Goal: Information Seeking & Learning: Learn about a topic

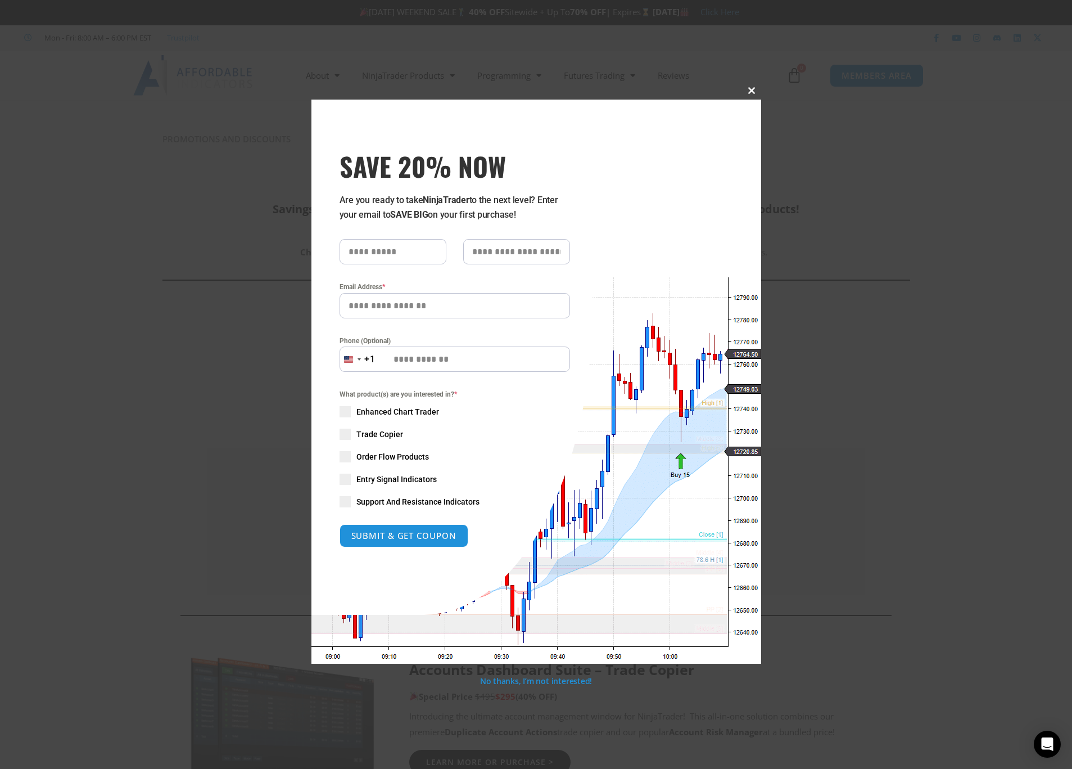
drag, startPoint x: 1070, startPoint y: 89, endPoint x: 1062, endPoint y: 117, distance: 28.7
click at [1062, 117] on div "Close this module SAVE 20% NOW Are you ready to take NinjaTrader to the next le…" at bounding box center [536, 384] width 1072 height 769
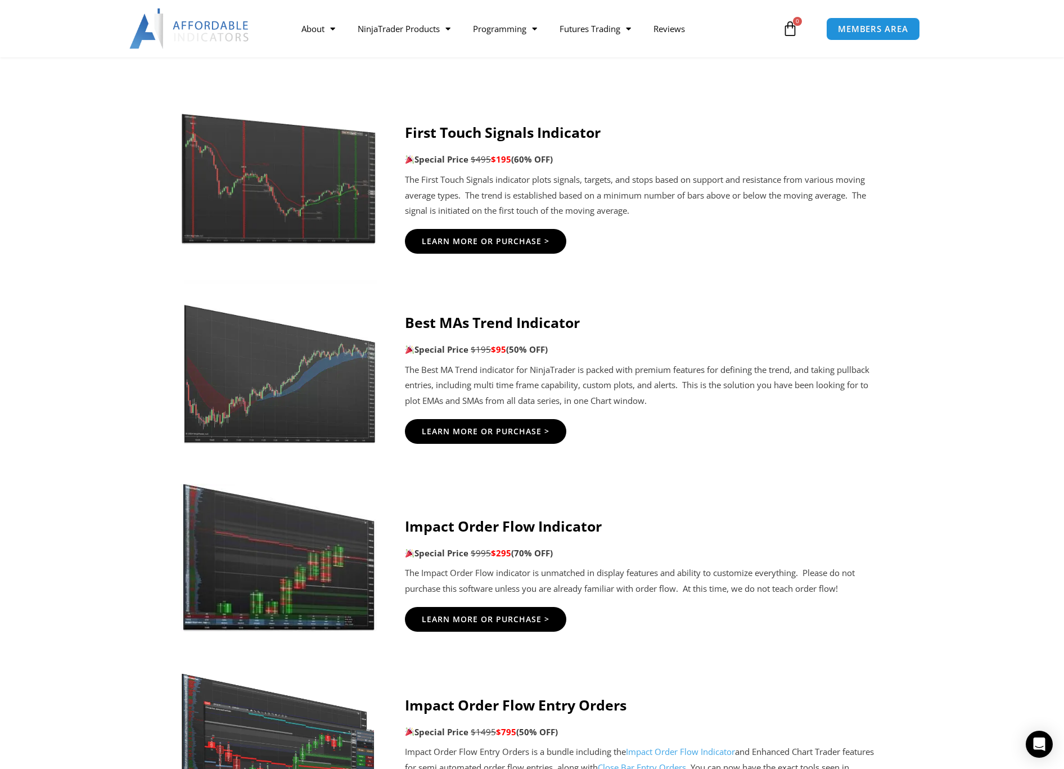
scroll to position [2050, 0]
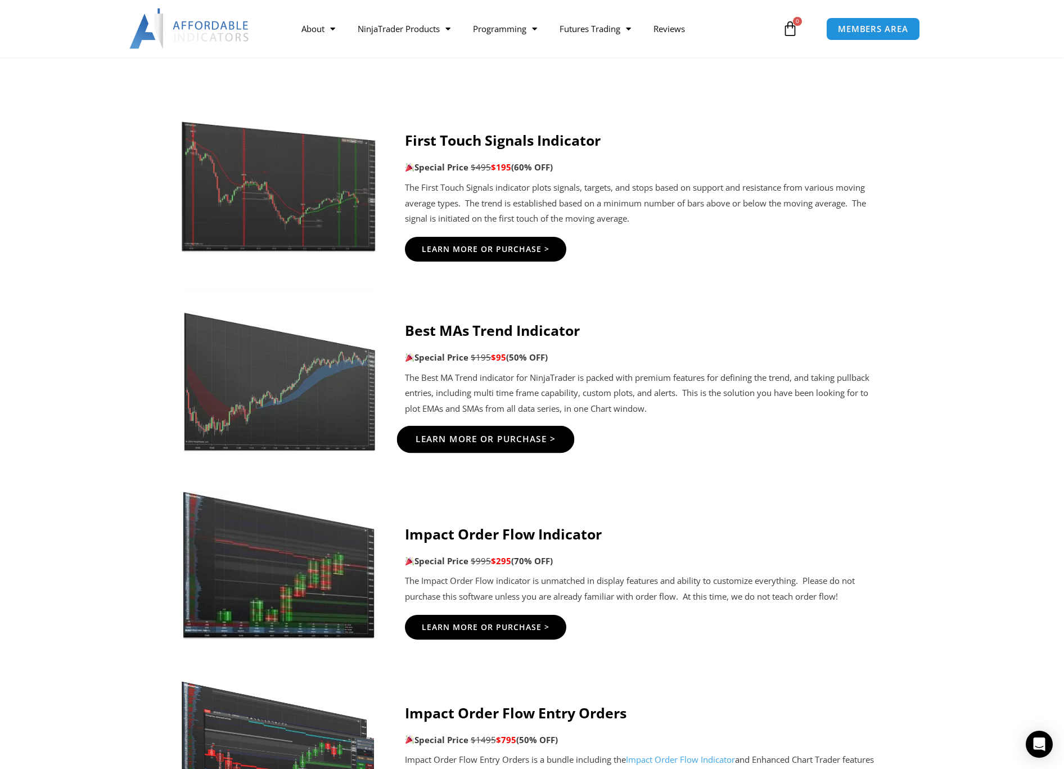
click at [469, 436] on span "Learn More Or Purchase >" at bounding box center [485, 439] width 141 height 8
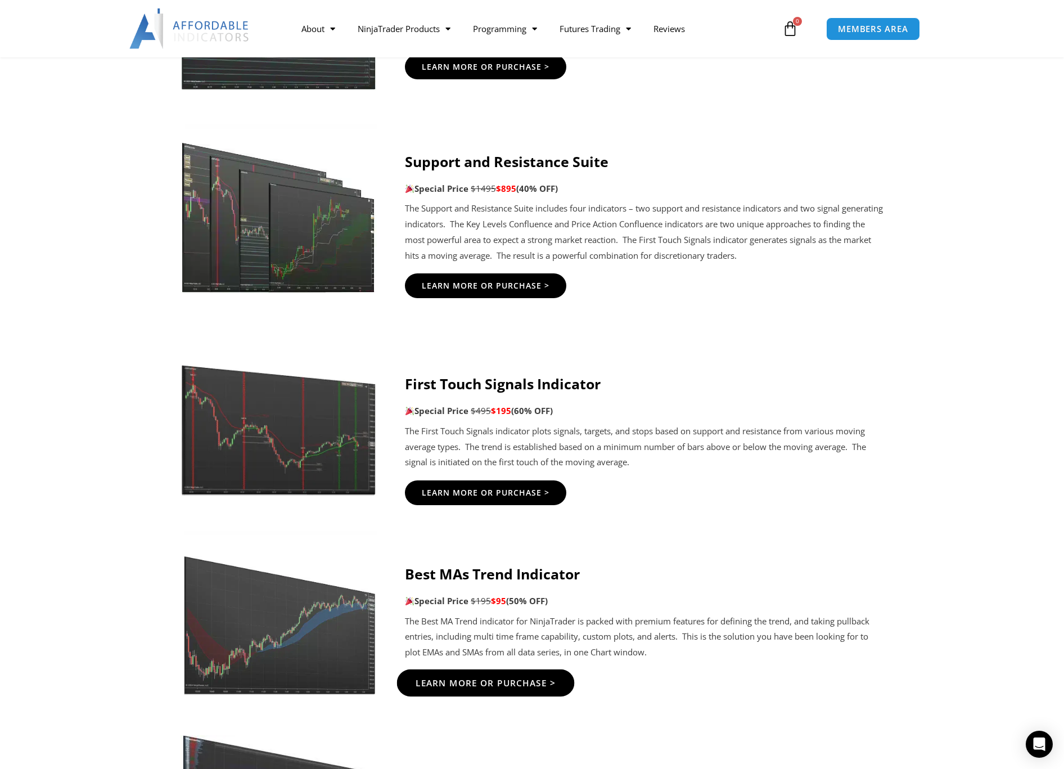
scroll to position [1831, 0]
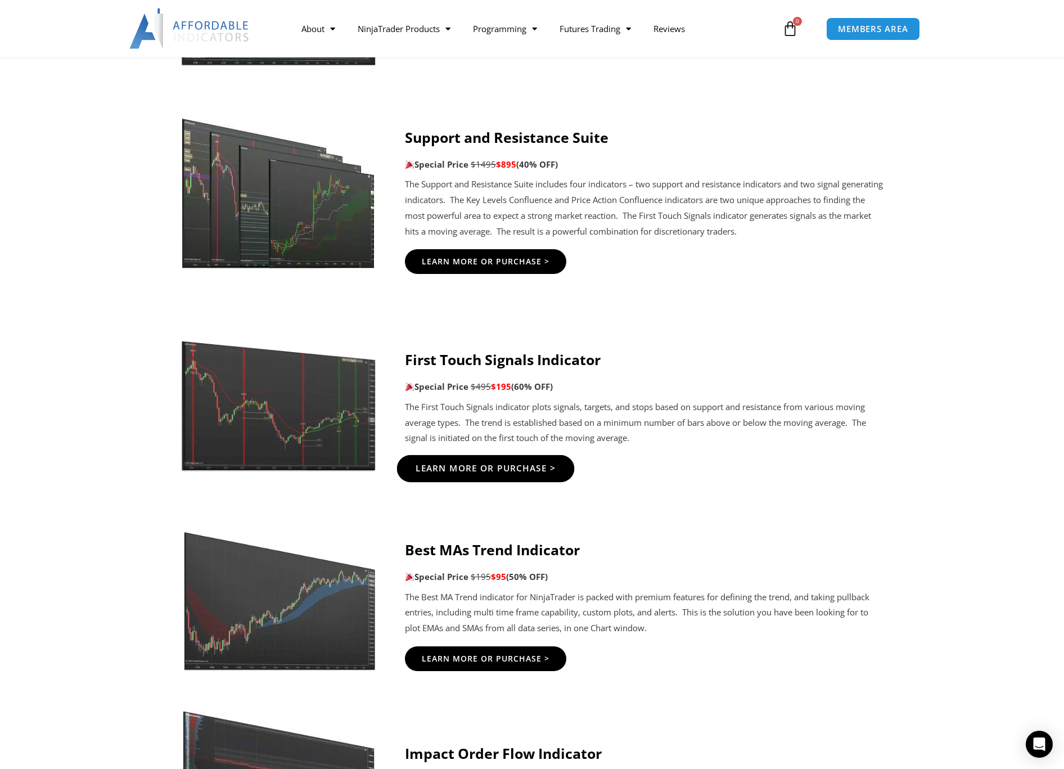
click at [473, 467] on span "Learn More Or Purchase >" at bounding box center [485, 468] width 141 height 8
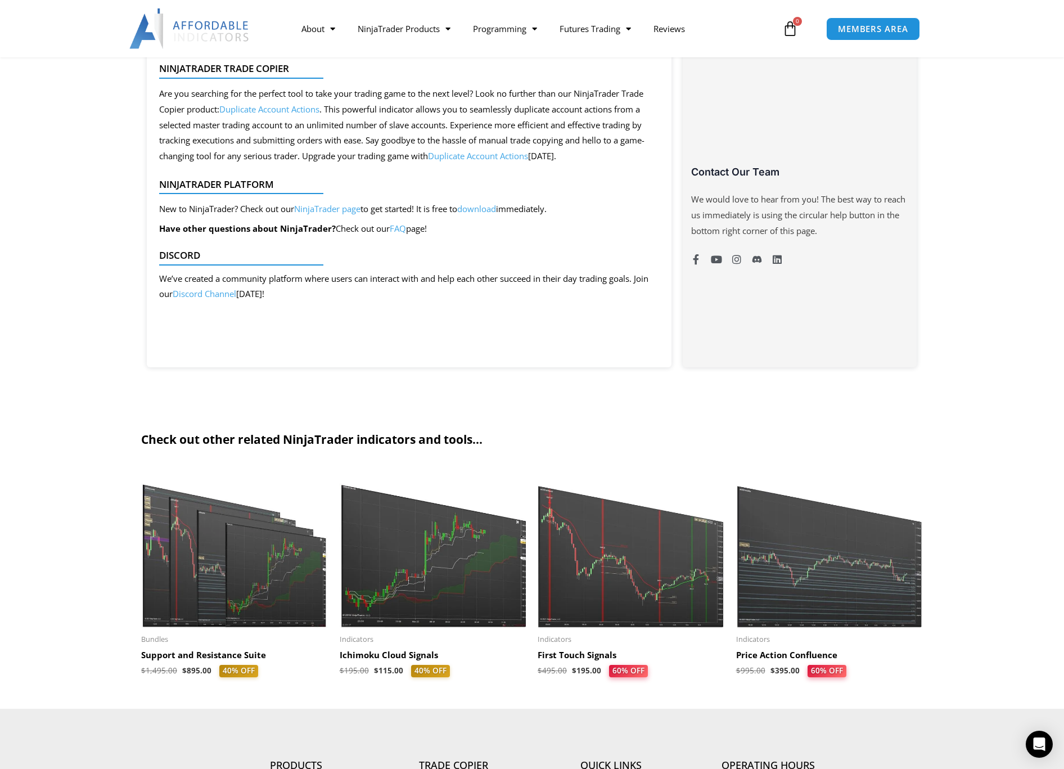
scroll to position [774, 0]
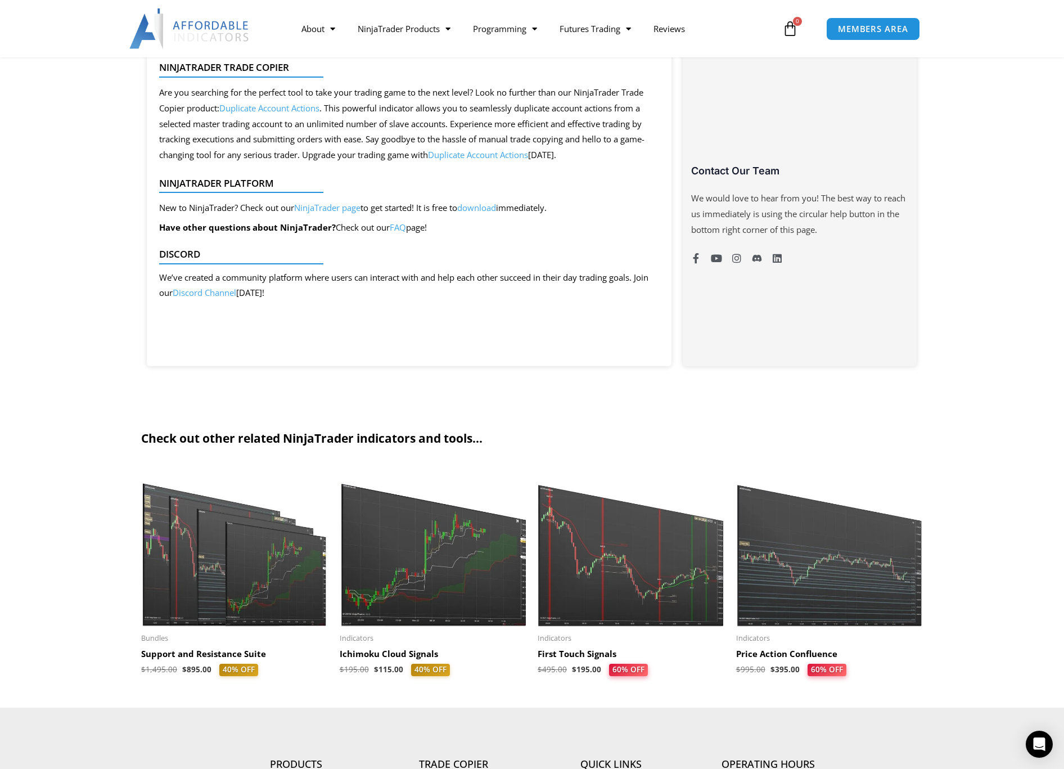
click at [595, 578] on img at bounding box center [630, 546] width 187 height 161
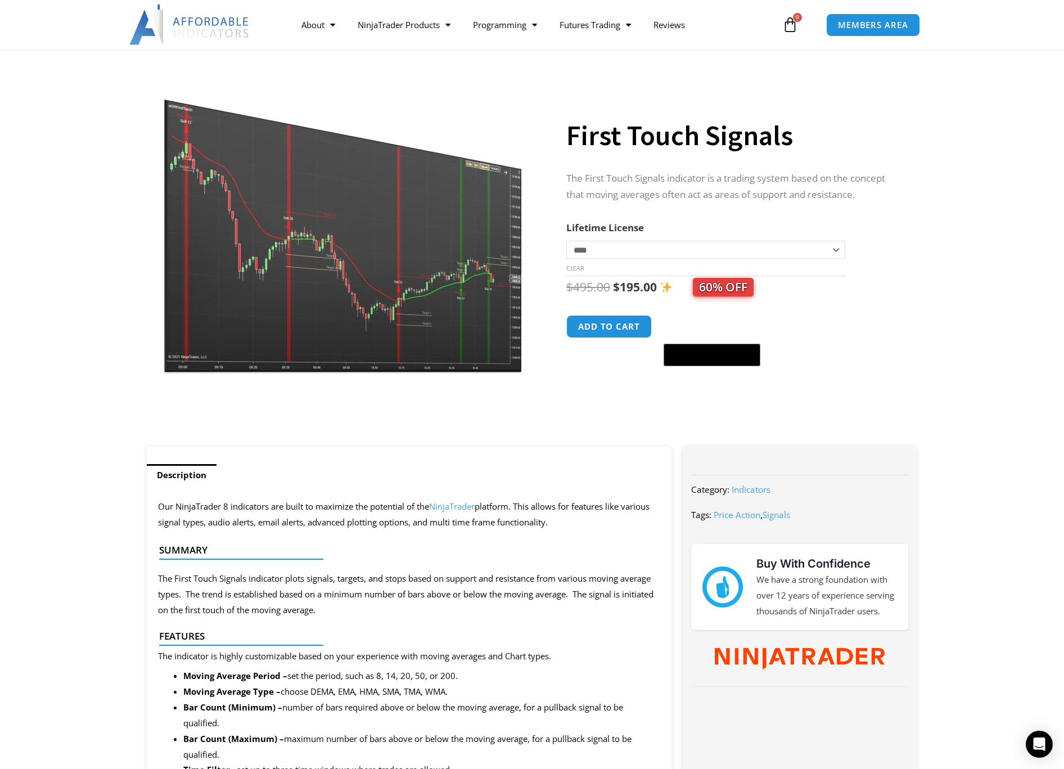
scroll to position [42, 0]
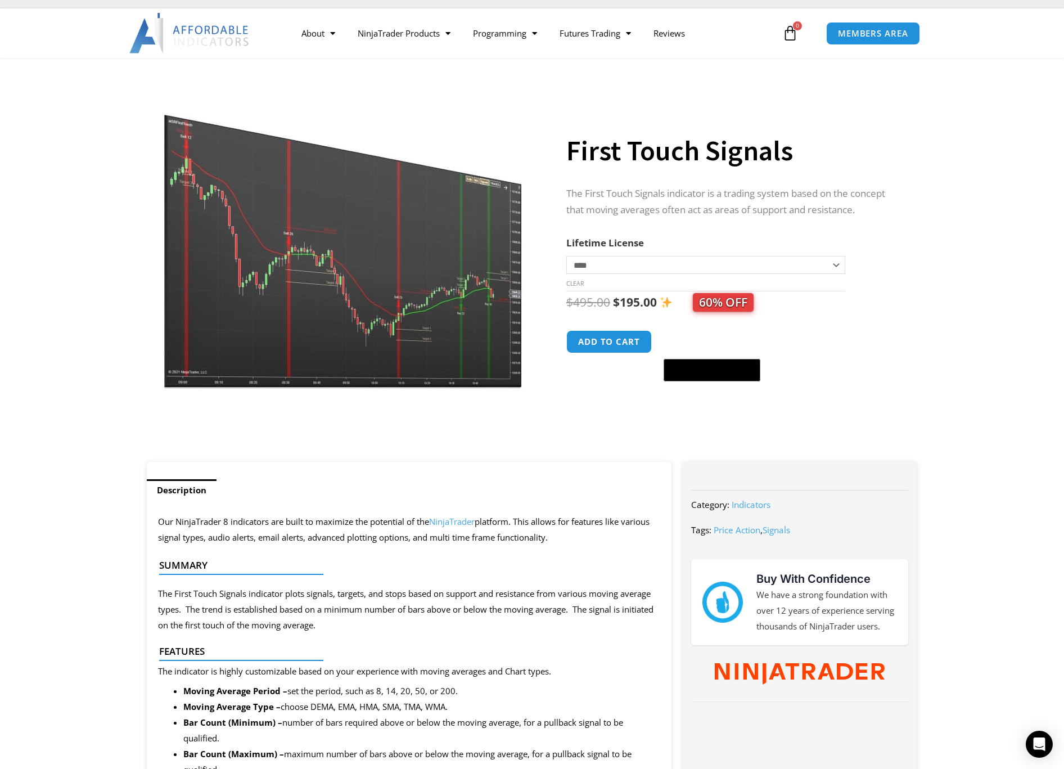
click at [360, 242] on img at bounding box center [344, 233] width 362 height 311
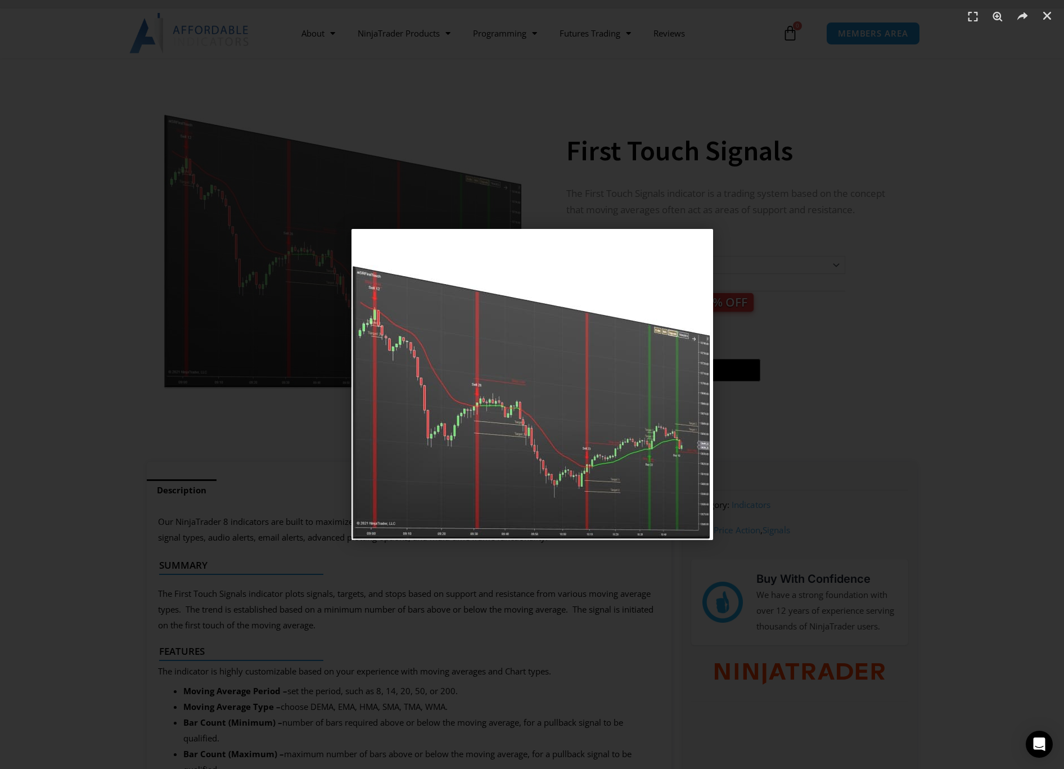
click at [811, 276] on div "1 / 1" at bounding box center [531, 384] width 985 height 690
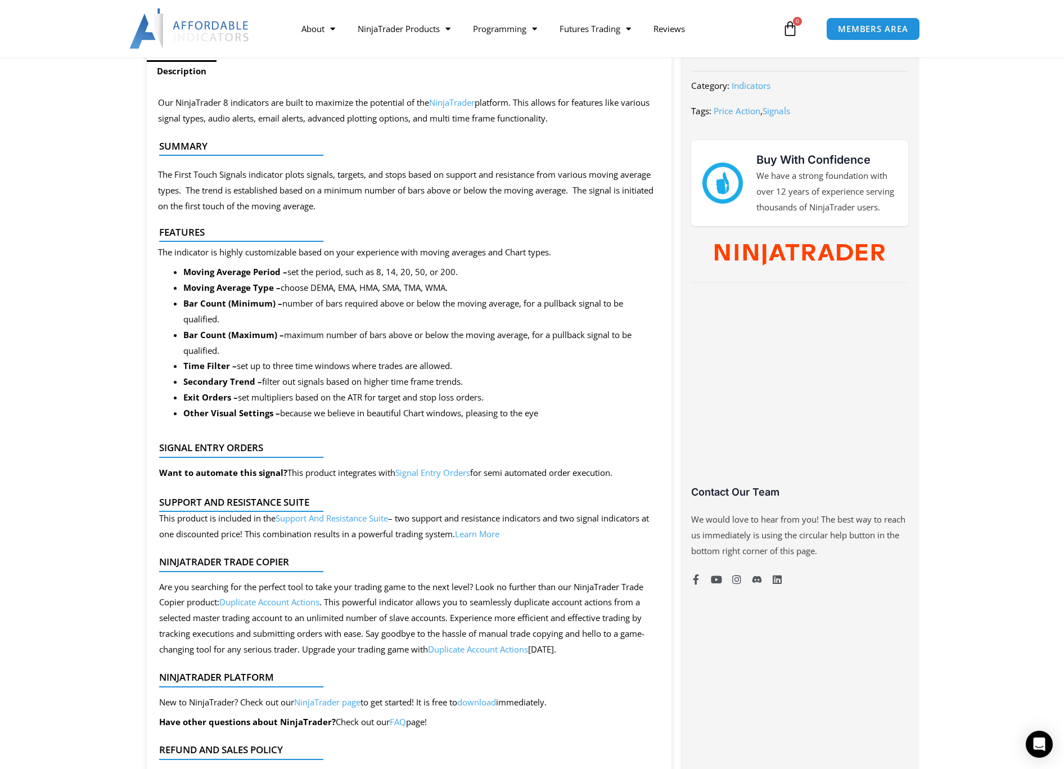
scroll to position [430, 0]
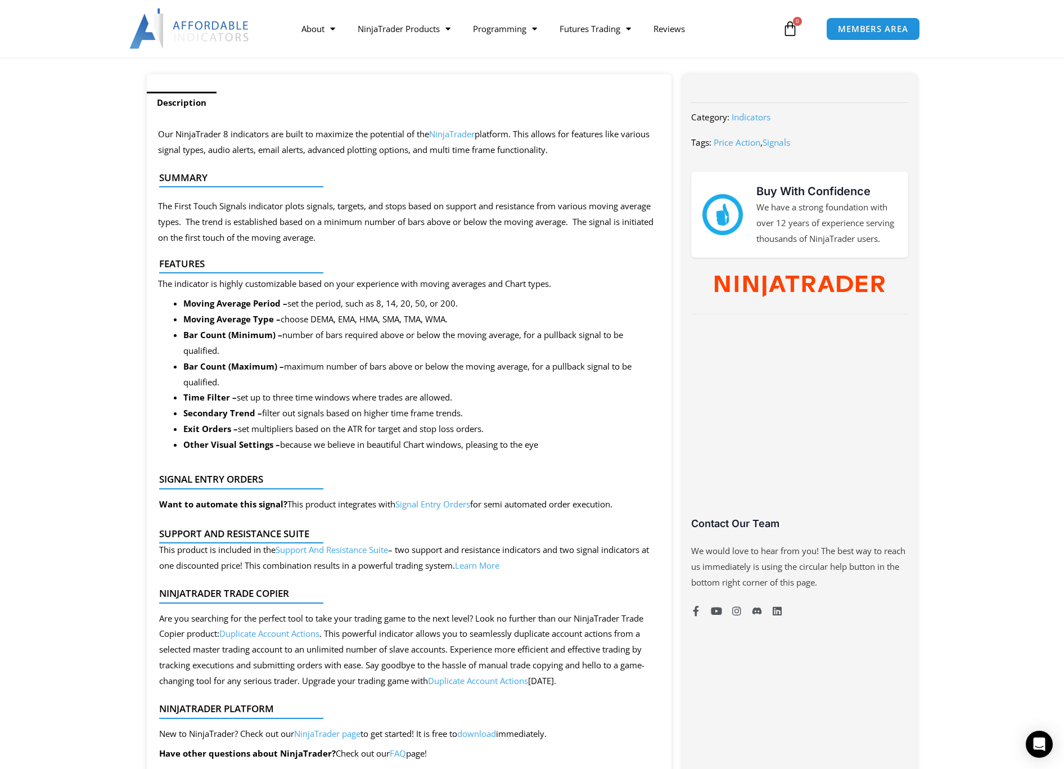
click at [431, 504] on link "Signal Entry Orders" at bounding box center [432, 503] width 75 height 11
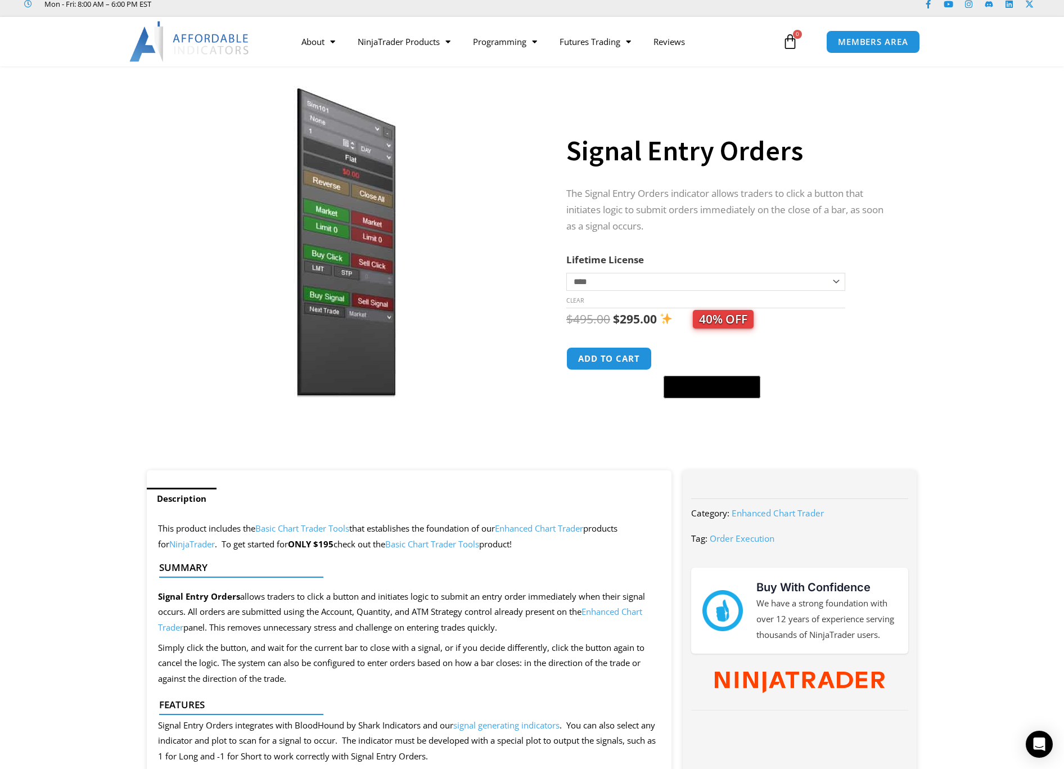
scroll to position [15, 0]
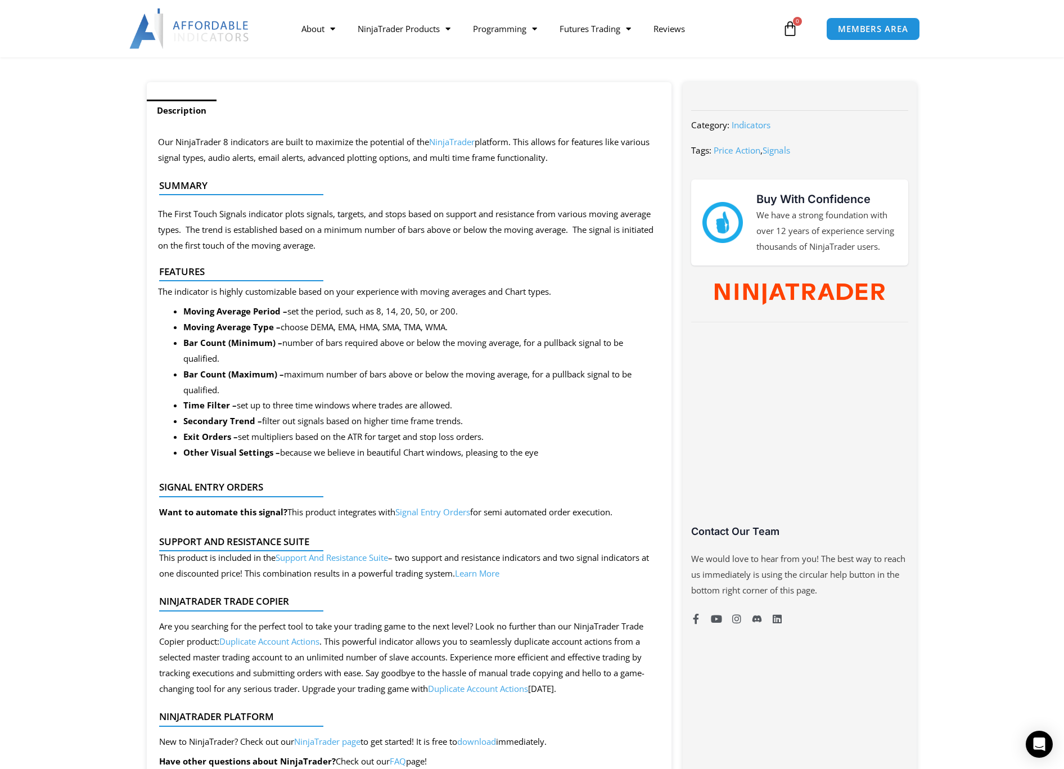
click at [341, 556] on link "Support And Resistance Suite" at bounding box center [331, 557] width 112 height 11
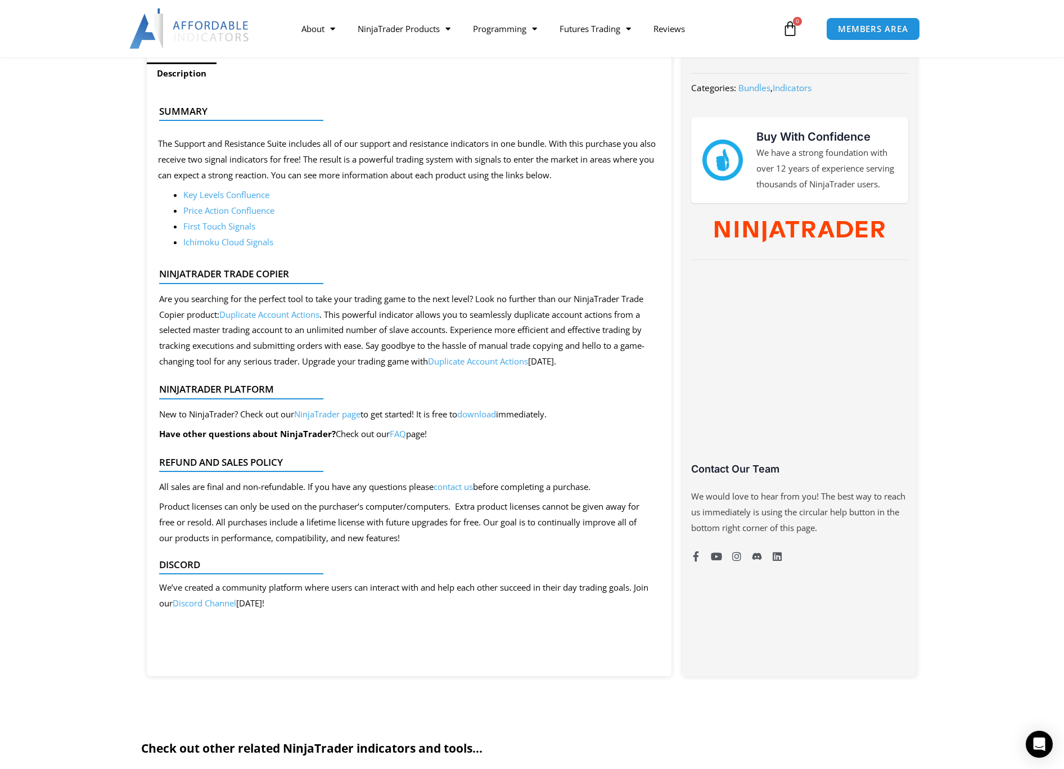
scroll to position [350, 0]
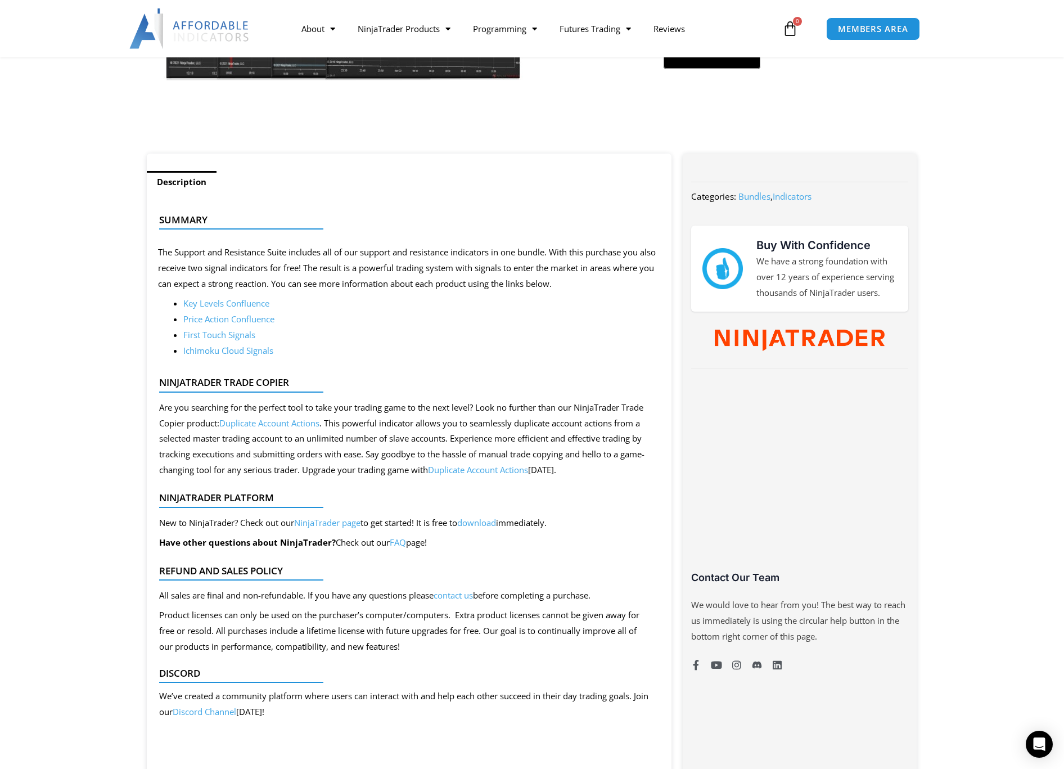
click at [223, 304] on link "Key Levels Confluence" at bounding box center [226, 302] width 86 height 11
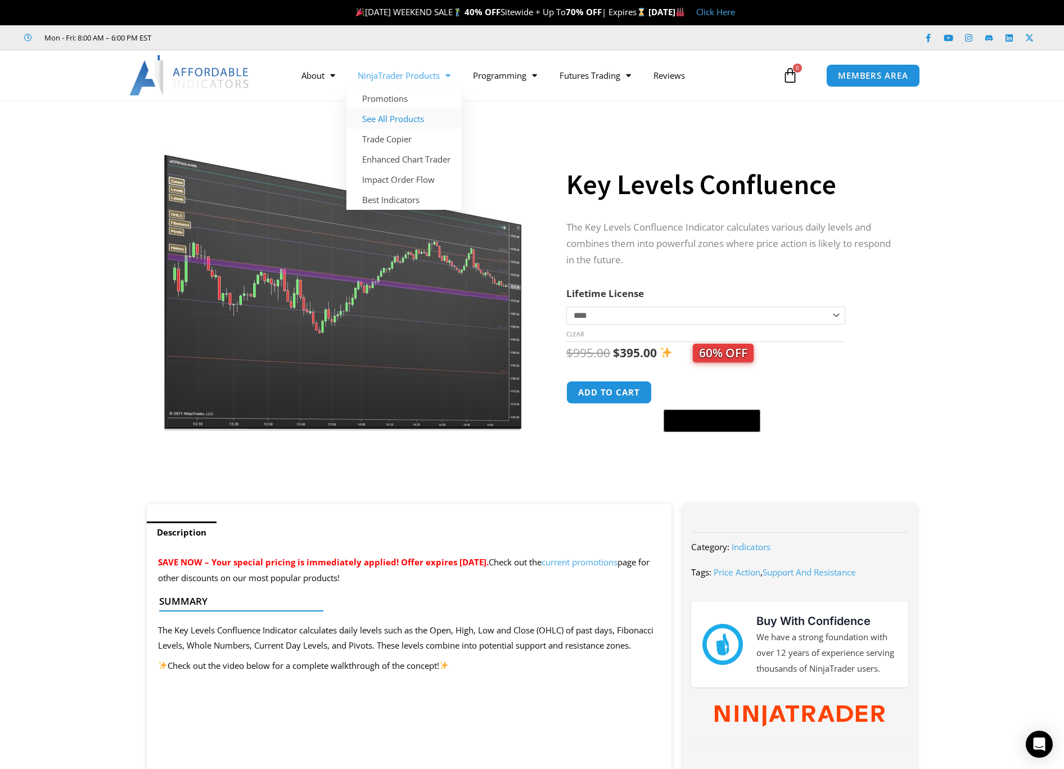
click at [401, 118] on link "See All Products" at bounding box center [403, 119] width 115 height 20
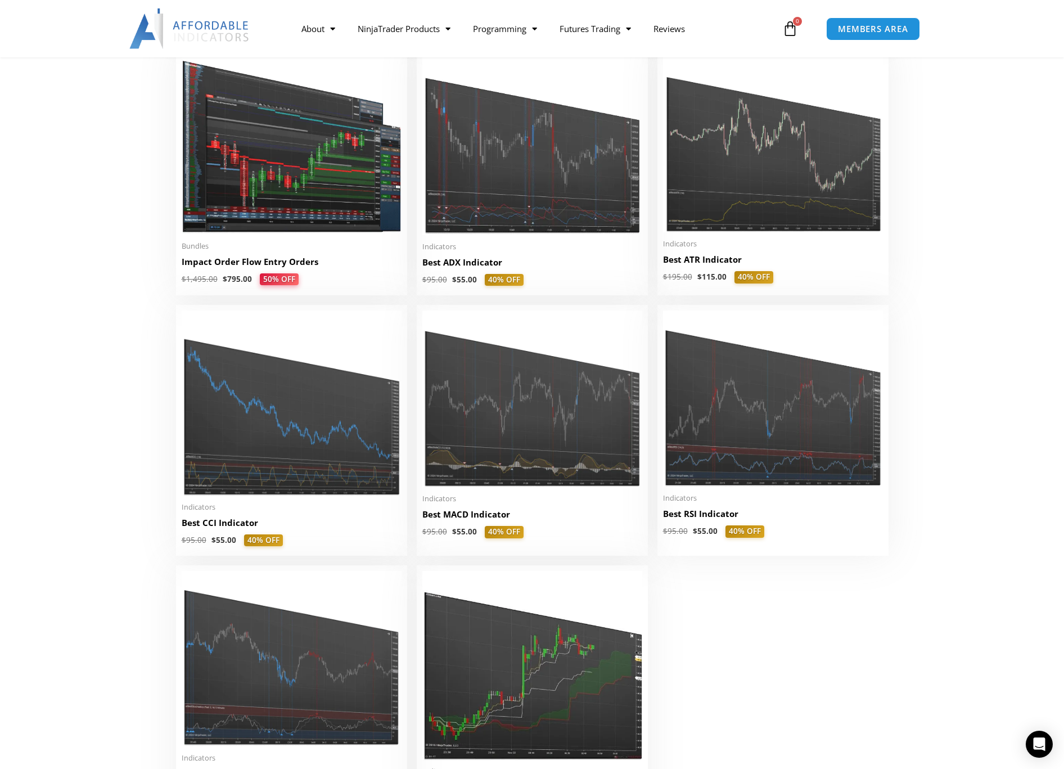
scroll to position [2035, 0]
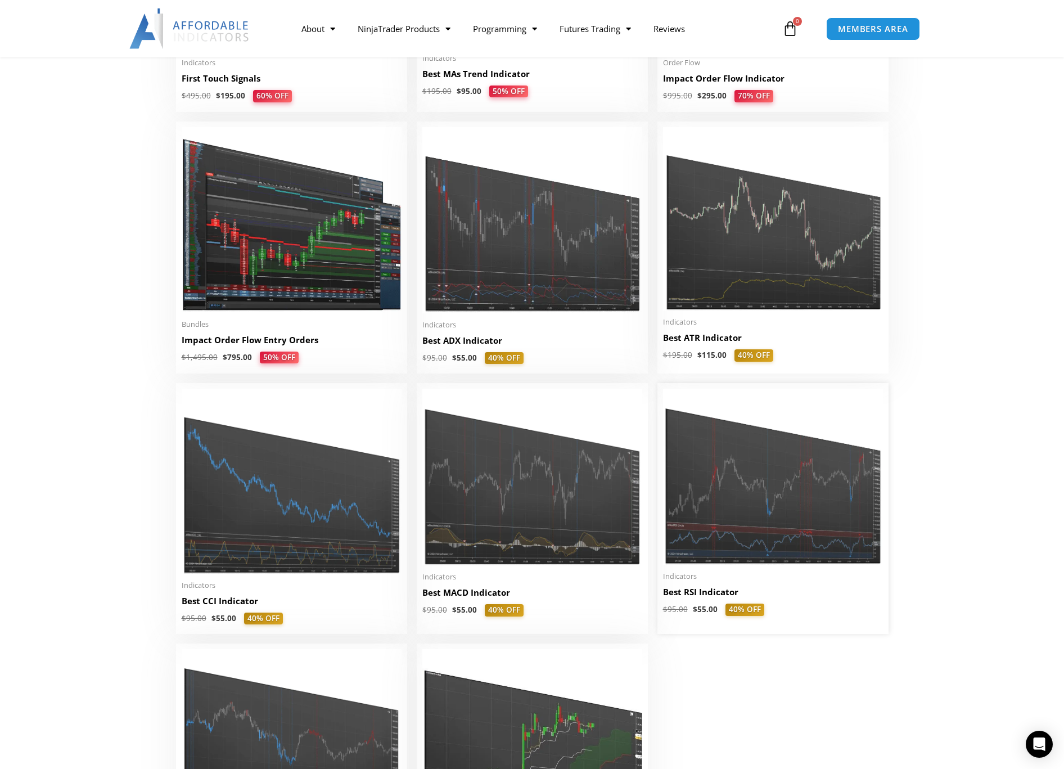
click at [779, 500] on img at bounding box center [773, 477] width 220 height 176
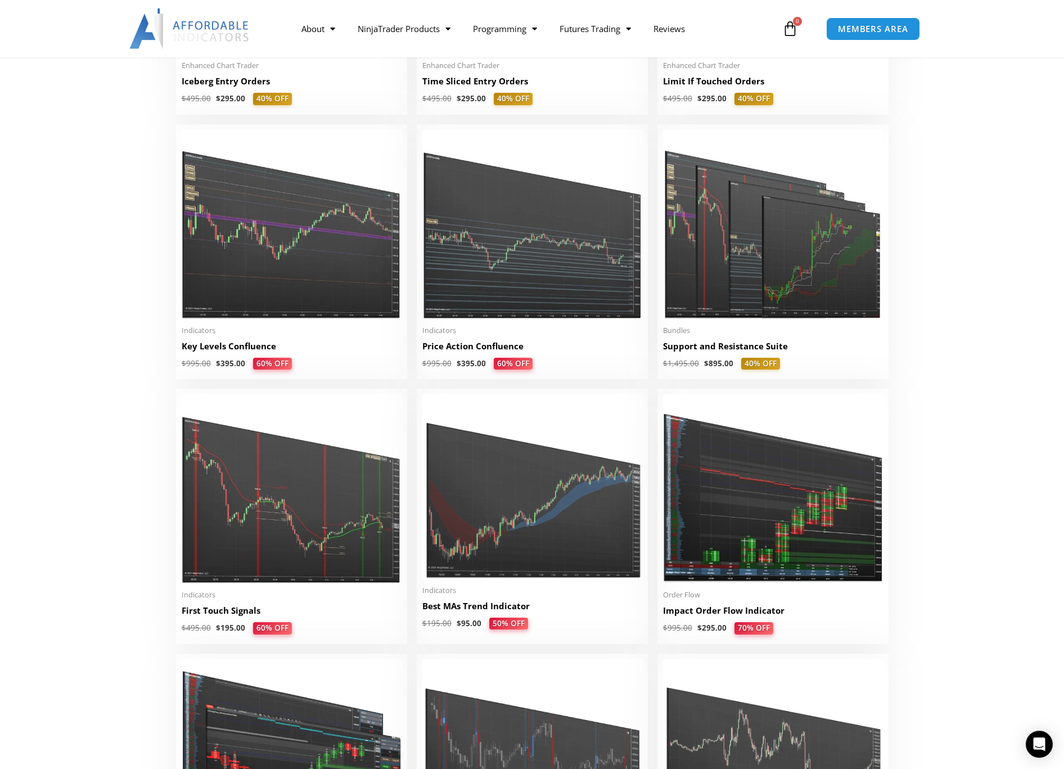
scroll to position [1493, 0]
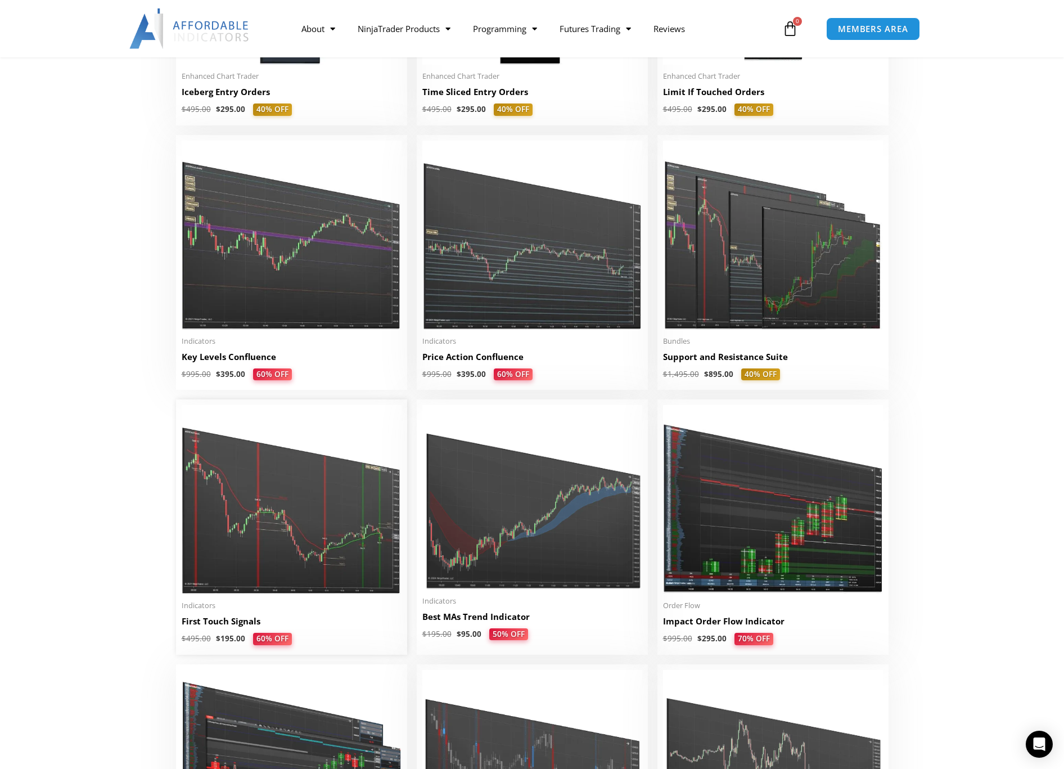
click at [266, 508] on img at bounding box center [292, 499] width 220 height 189
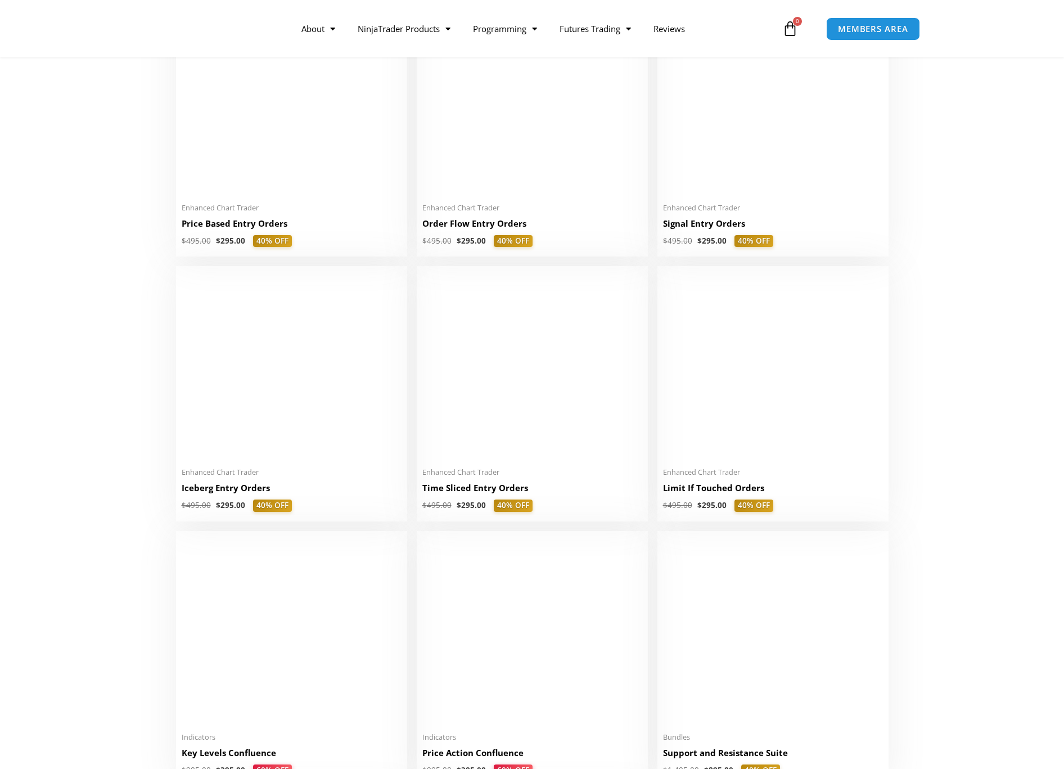
scroll to position [1493, 0]
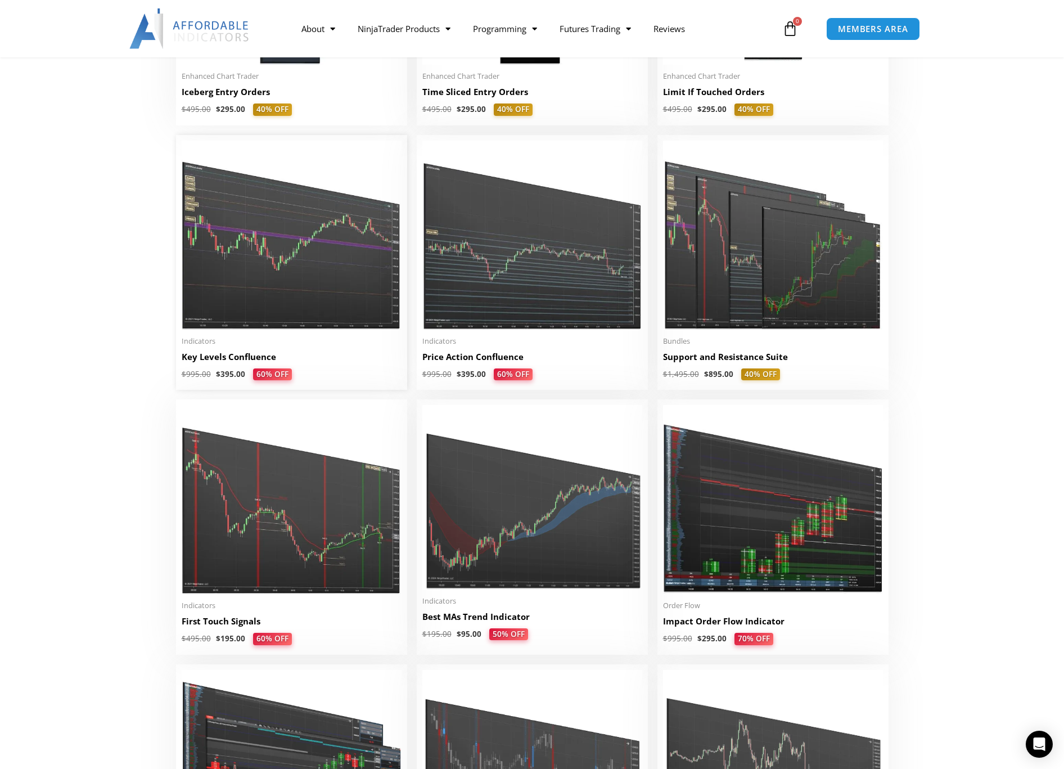
click at [317, 264] on img at bounding box center [292, 235] width 220 height 189
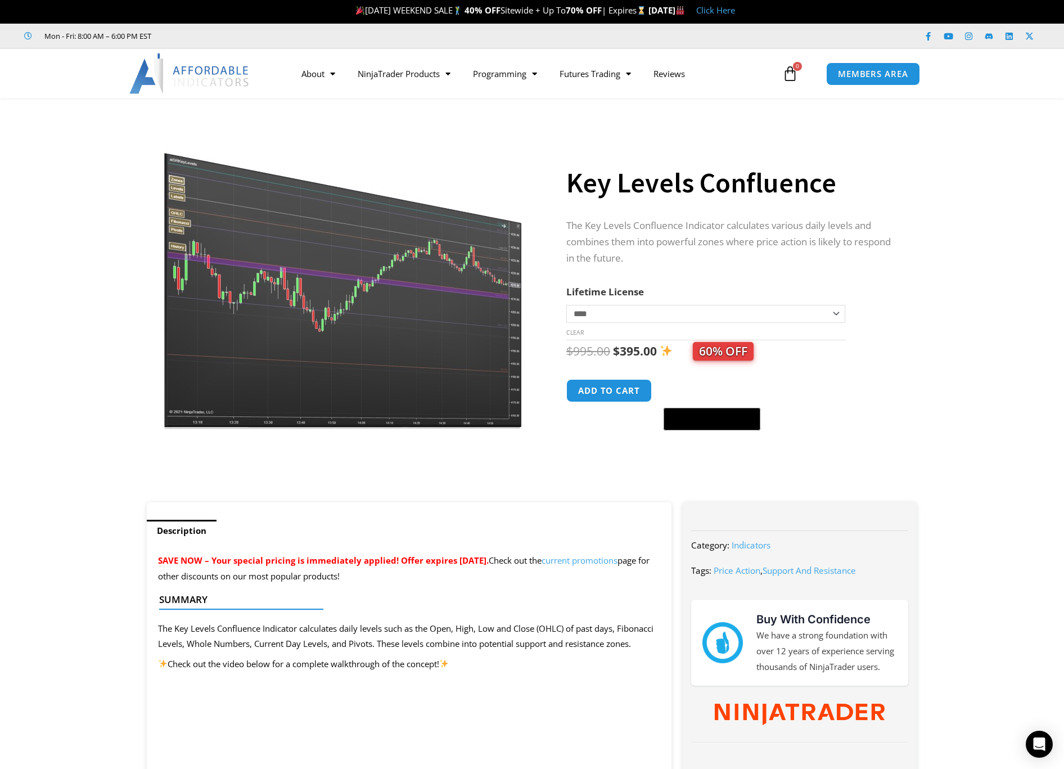
scroll to position [58, 0]
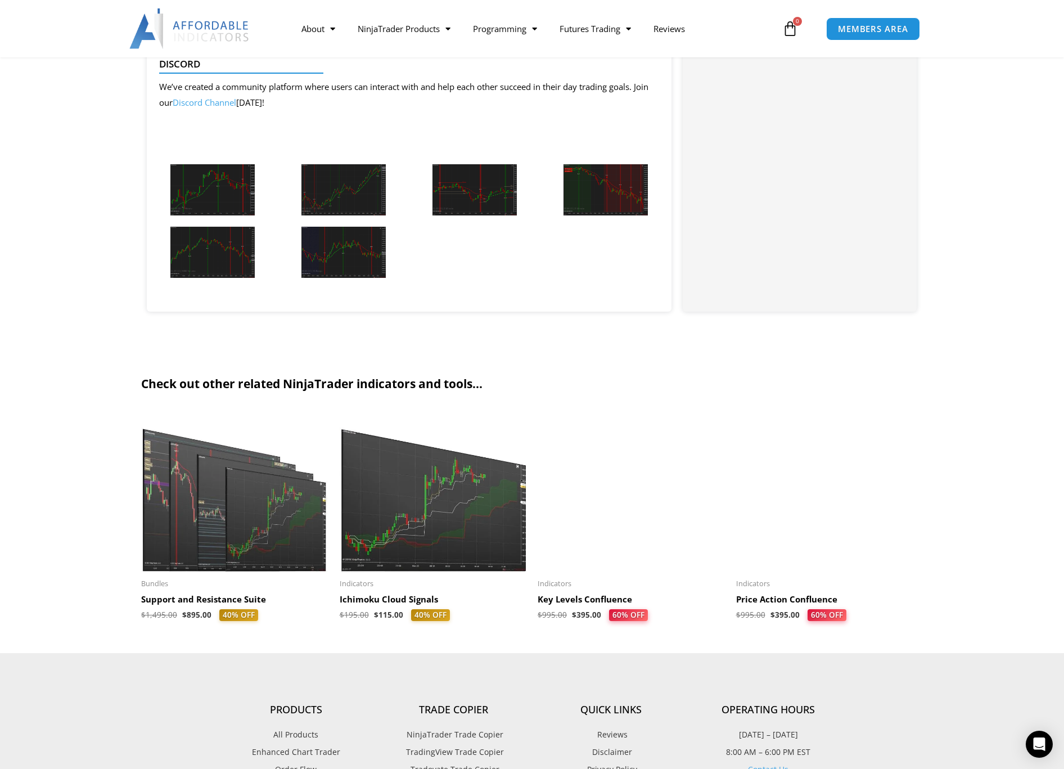
scroll to position [1288, 0]
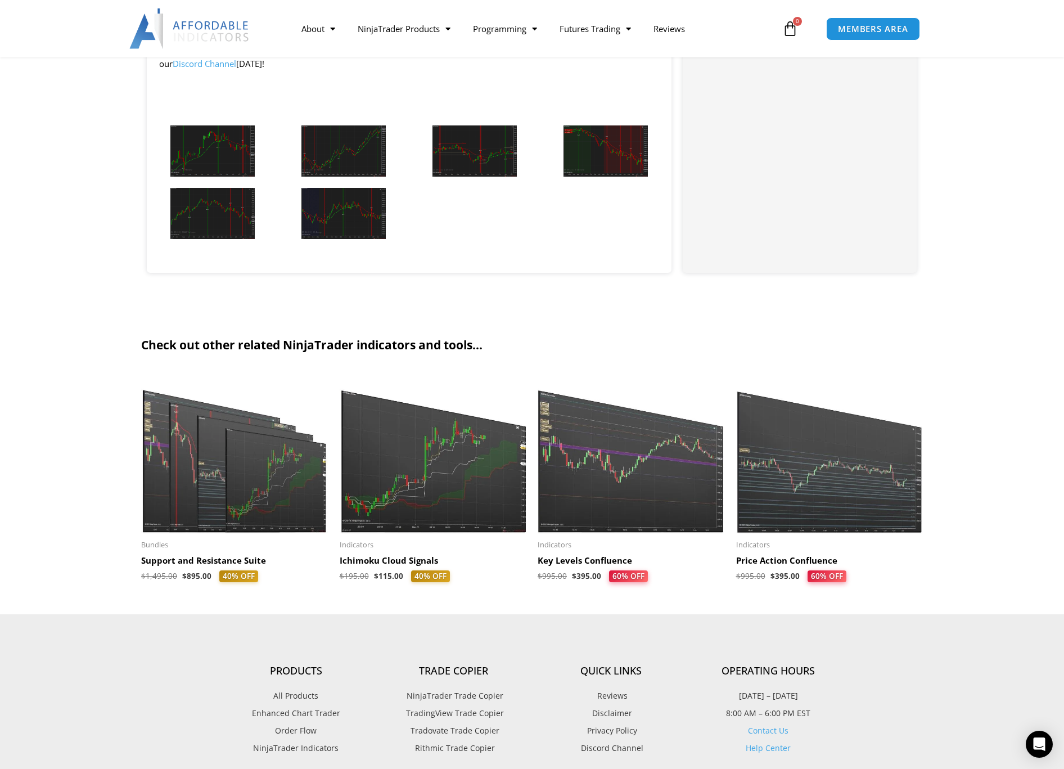
click at [218, 466] on img at bounding box center [234, 452] width 187 height 161
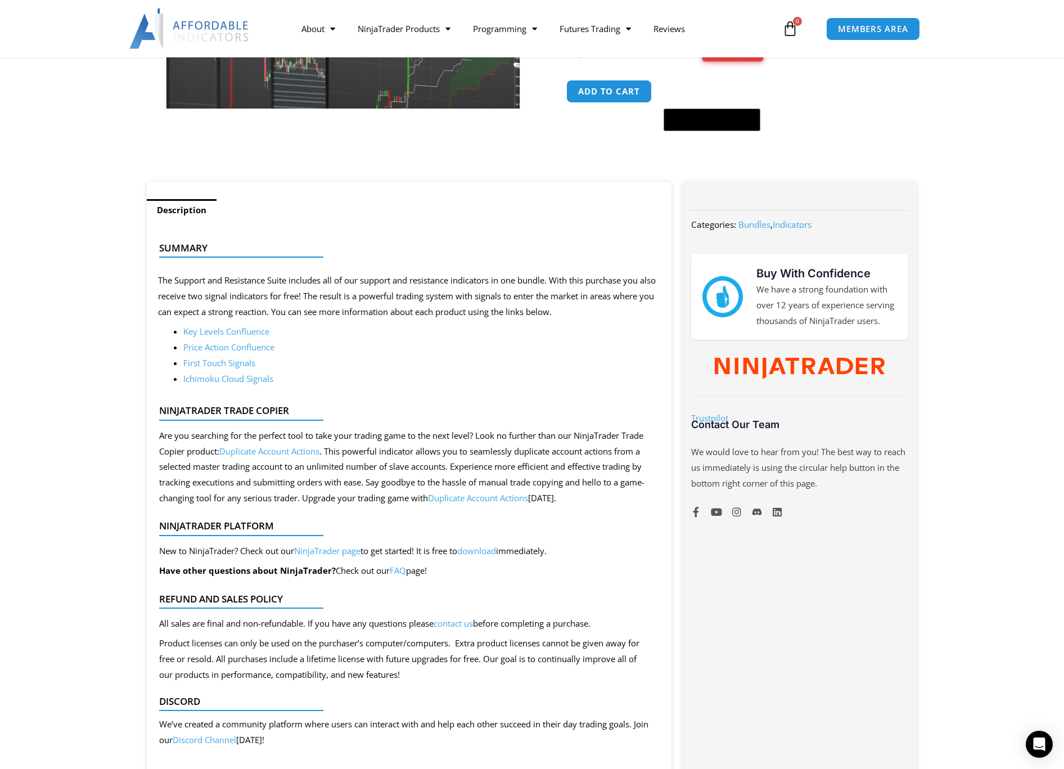
scroll to position [249, 0]
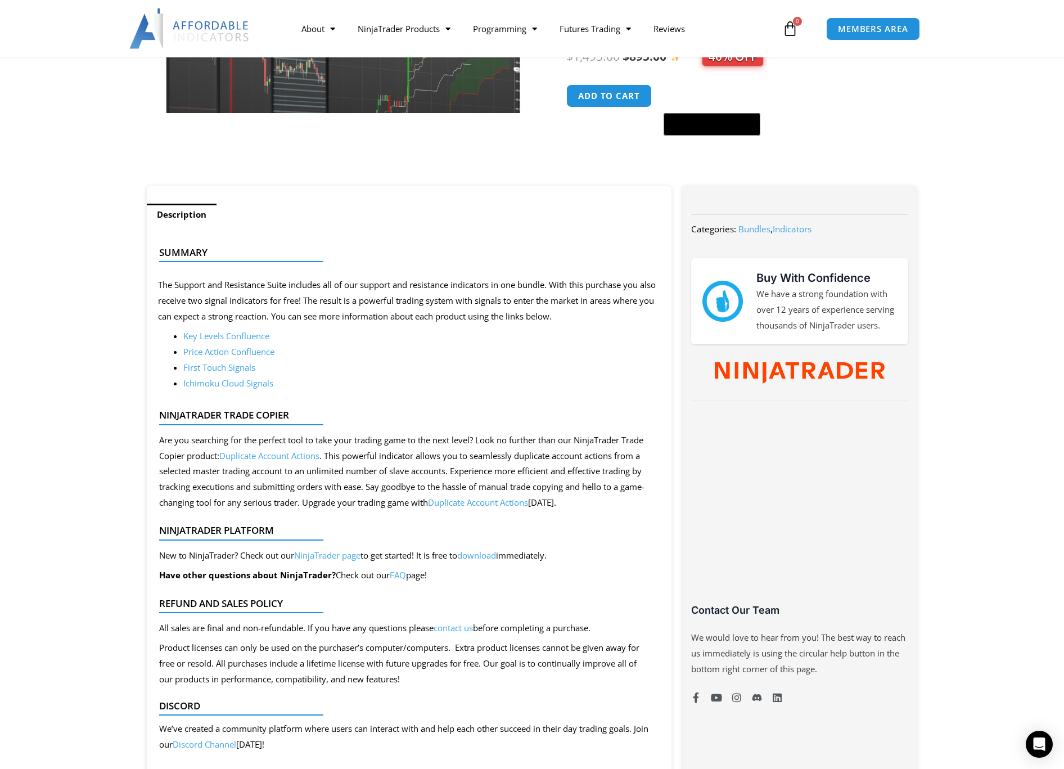
click at [242, 336] on link "Key Levels Confluence" at bounding box center [226, 335] width 86 height 11
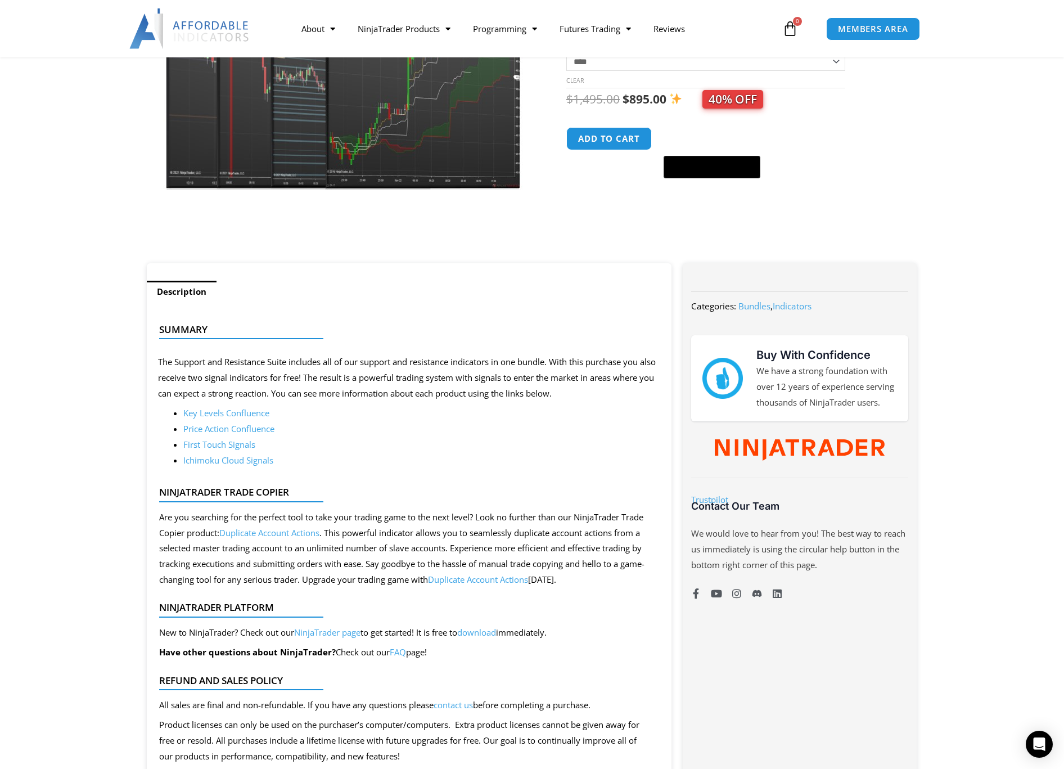
click at [246, 428] on link "Price Action Confluence" at bounding box center [228, 428] width 91 height 11
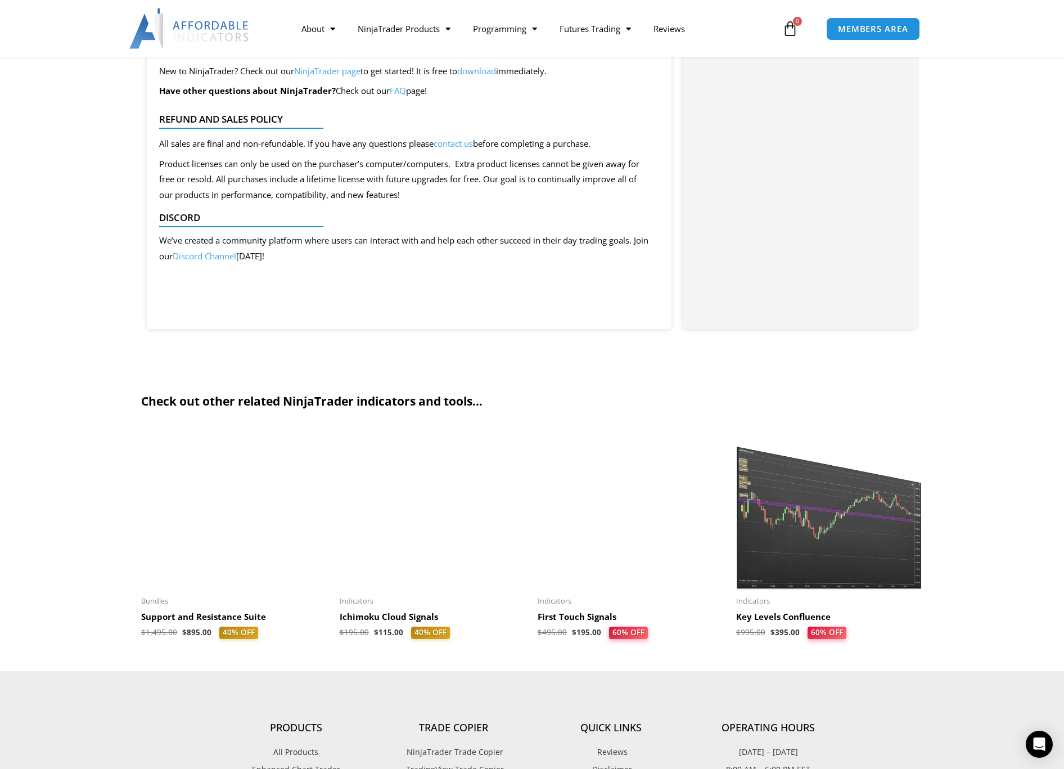
scroll to position [1282, 0]
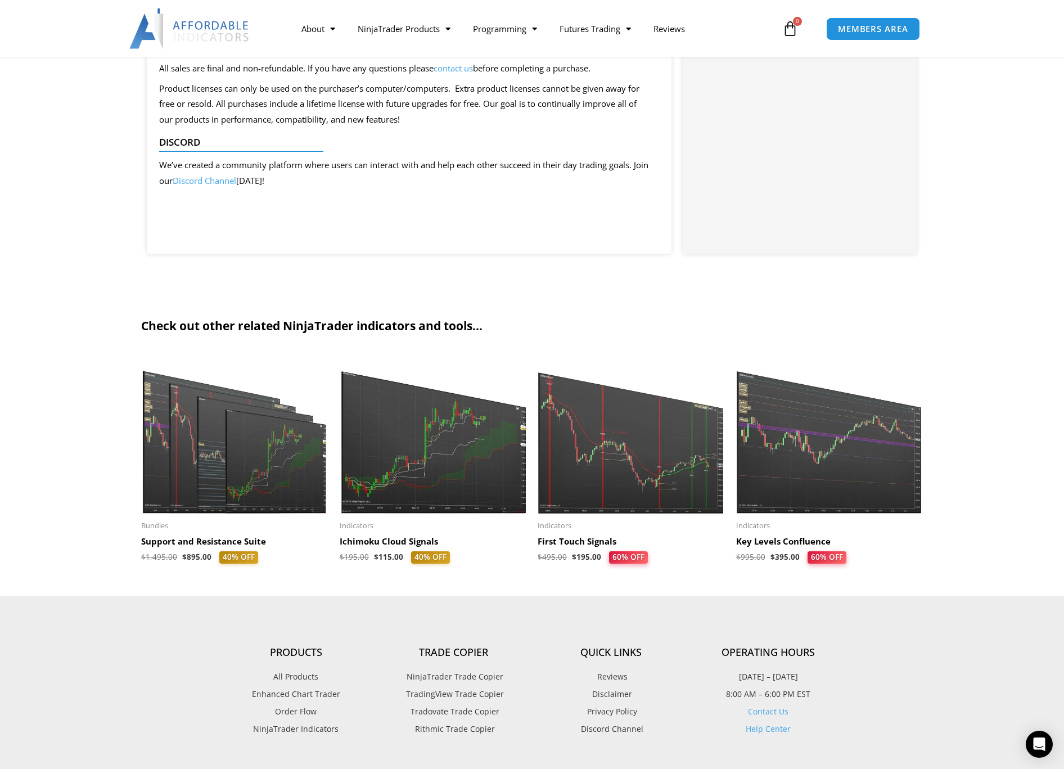
click at [633, 461] on img at bounding box center [630, 433] width 187 height 161
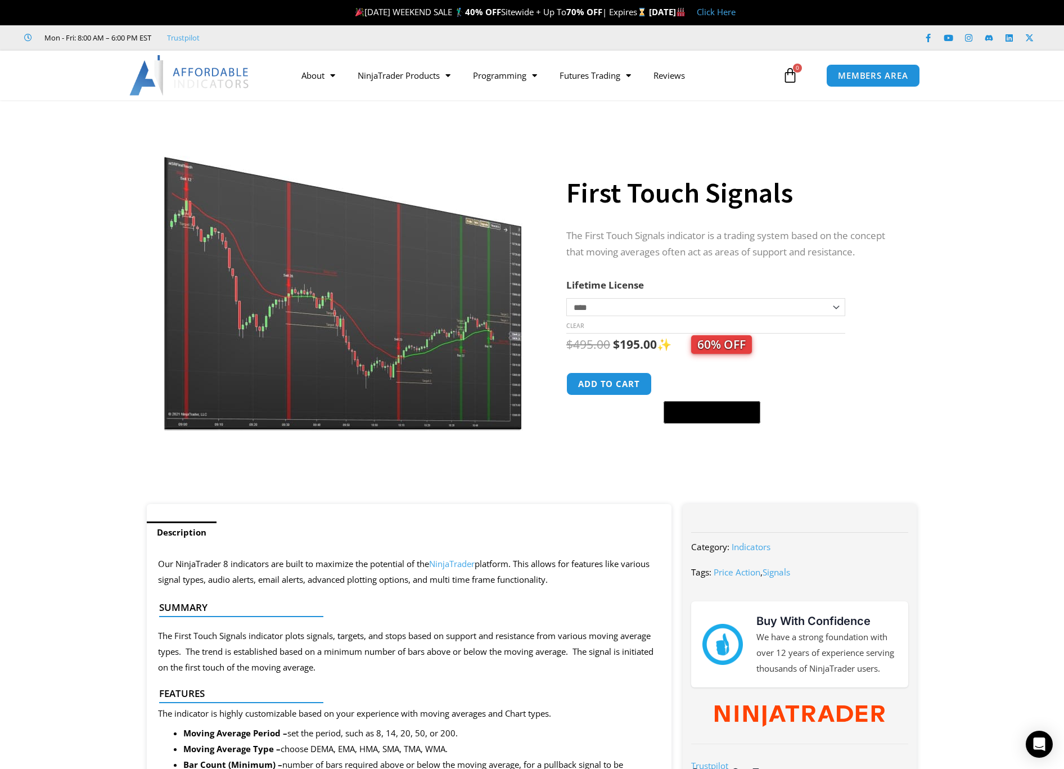
click at [345, 326] on img at bounding box center [344, 275] width 362 height 311
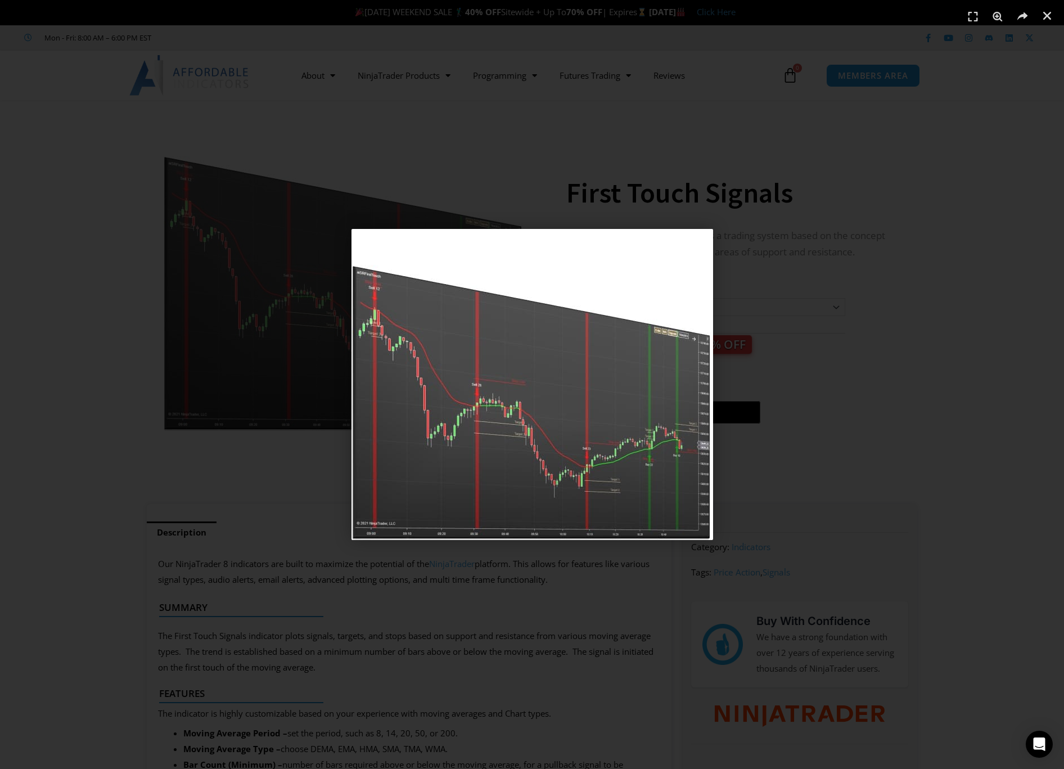
click at [953, 431] on div "1 / 1" at bounding box center [531, 384] width 985 height 690
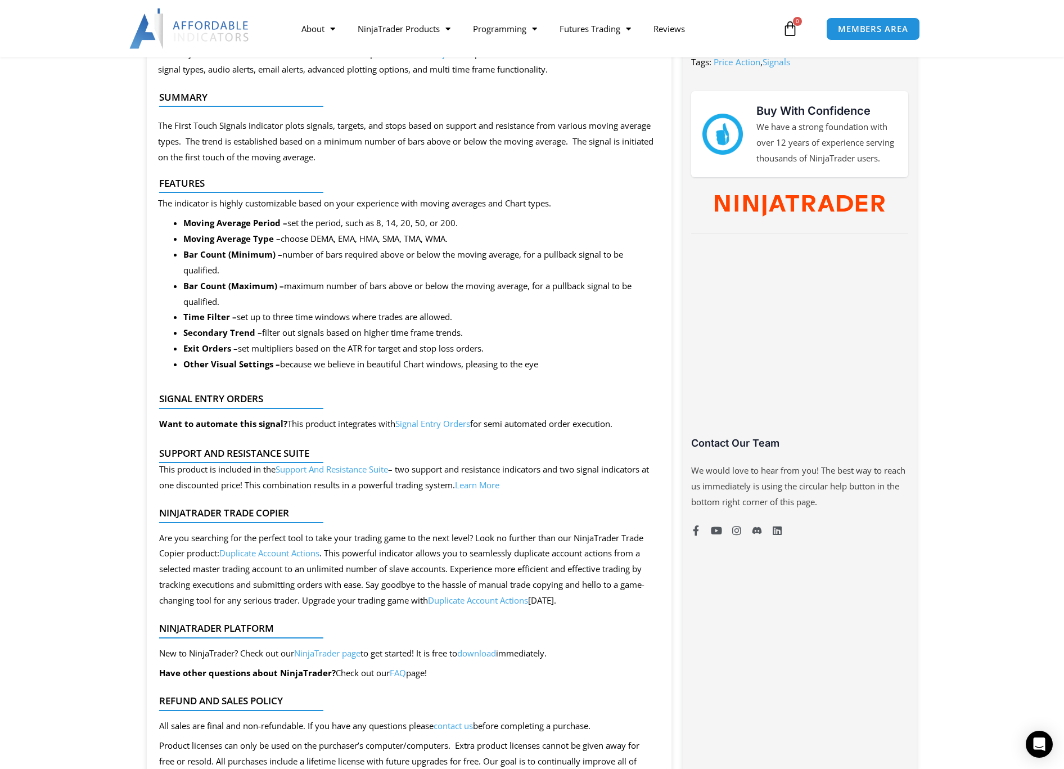
scroll to position [530, 0]
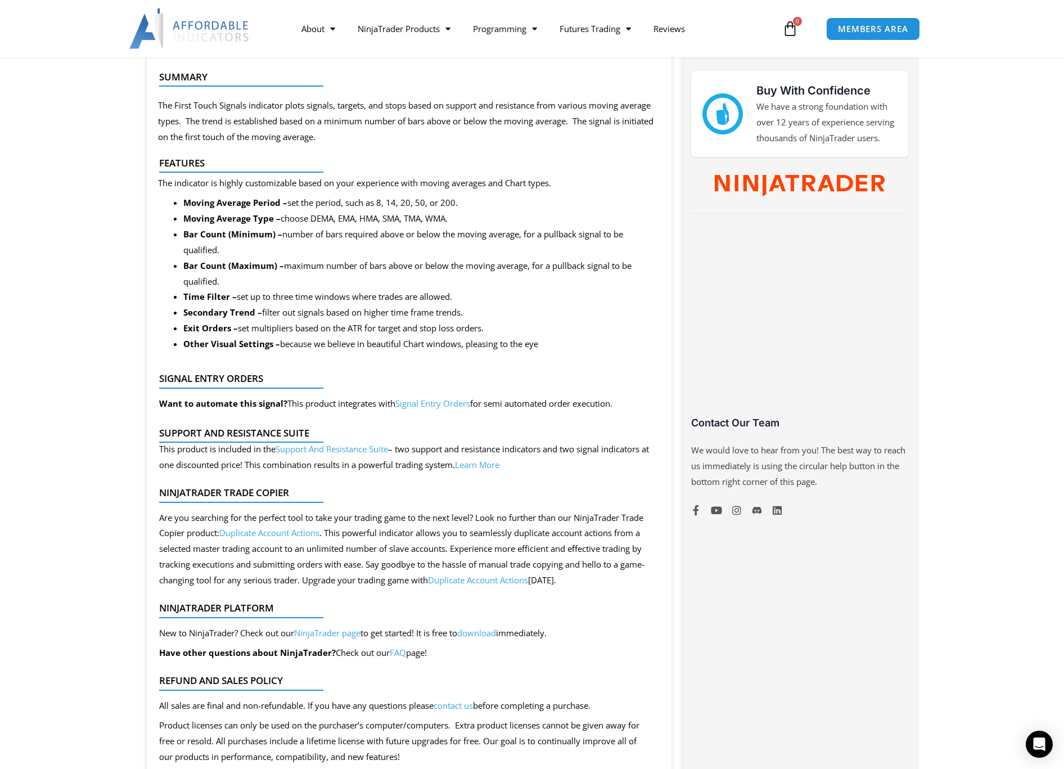
click at [434, 404] on link "Signal Entry Orders" at bounding box center [432, 402] width 75 height 11
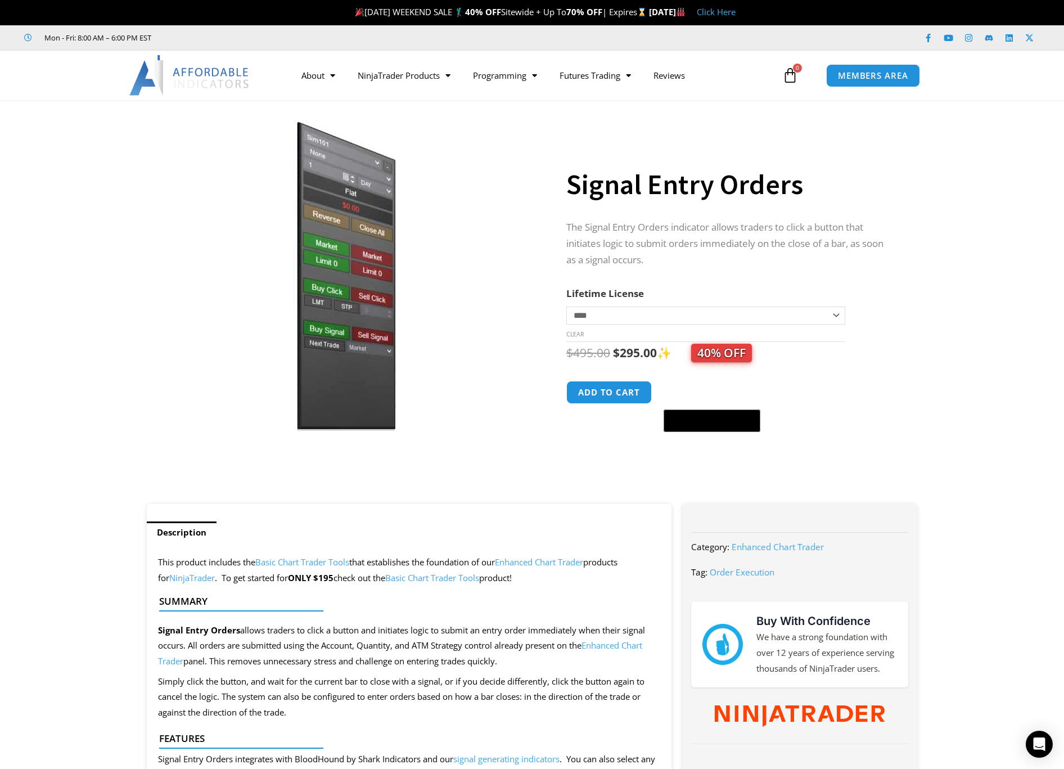
click at [317, 560] on link "Basic Chart Trader Tools" at bounding box center [302, 561] width 94 height 11
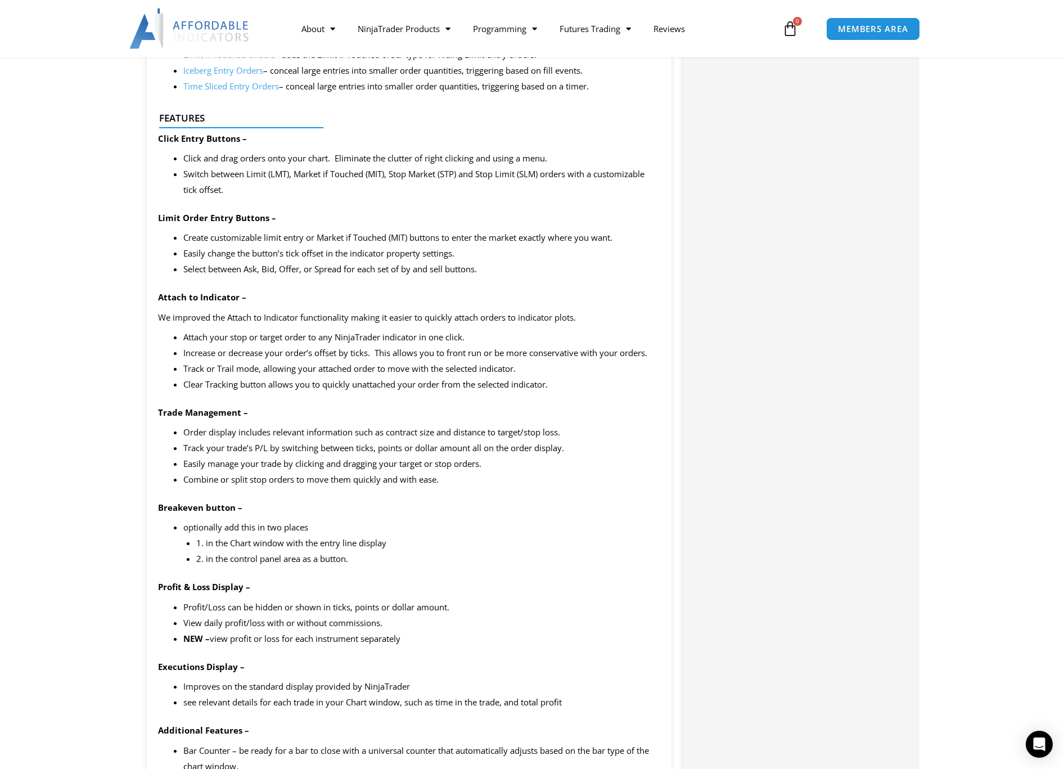
scroll to position [656, 0]
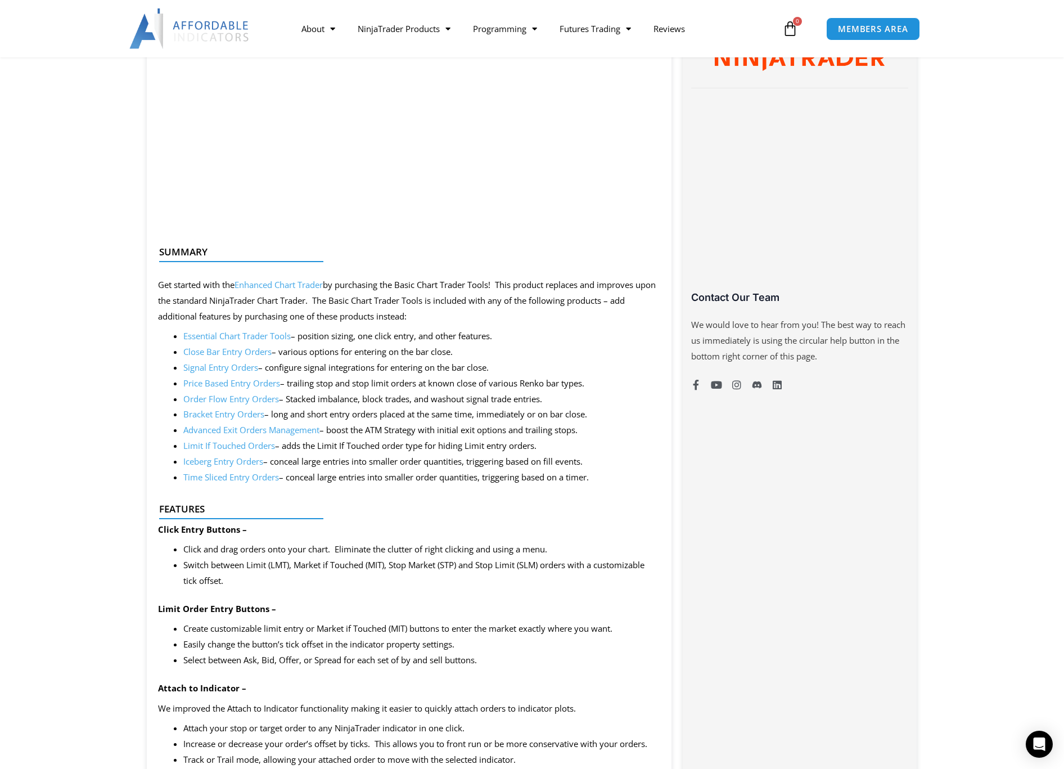
click at [228, 368] on link "Signal Entry Orders" at bounding box center [220, 367] width 75 height 11
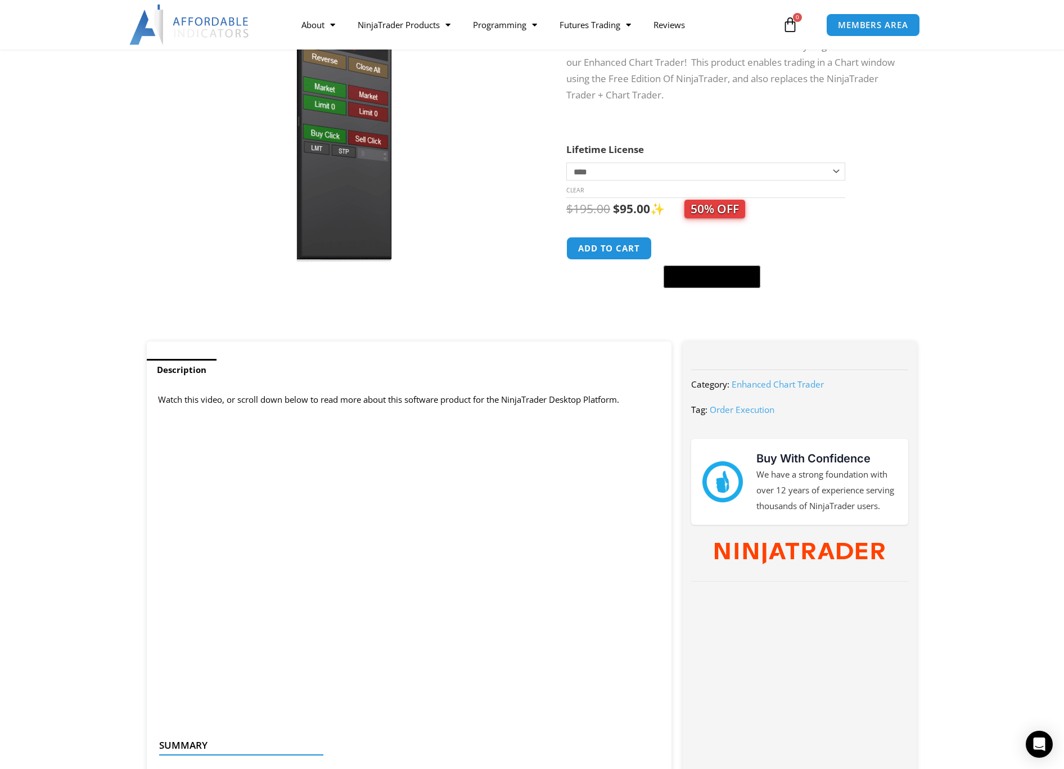
scroll to position [0, 0]
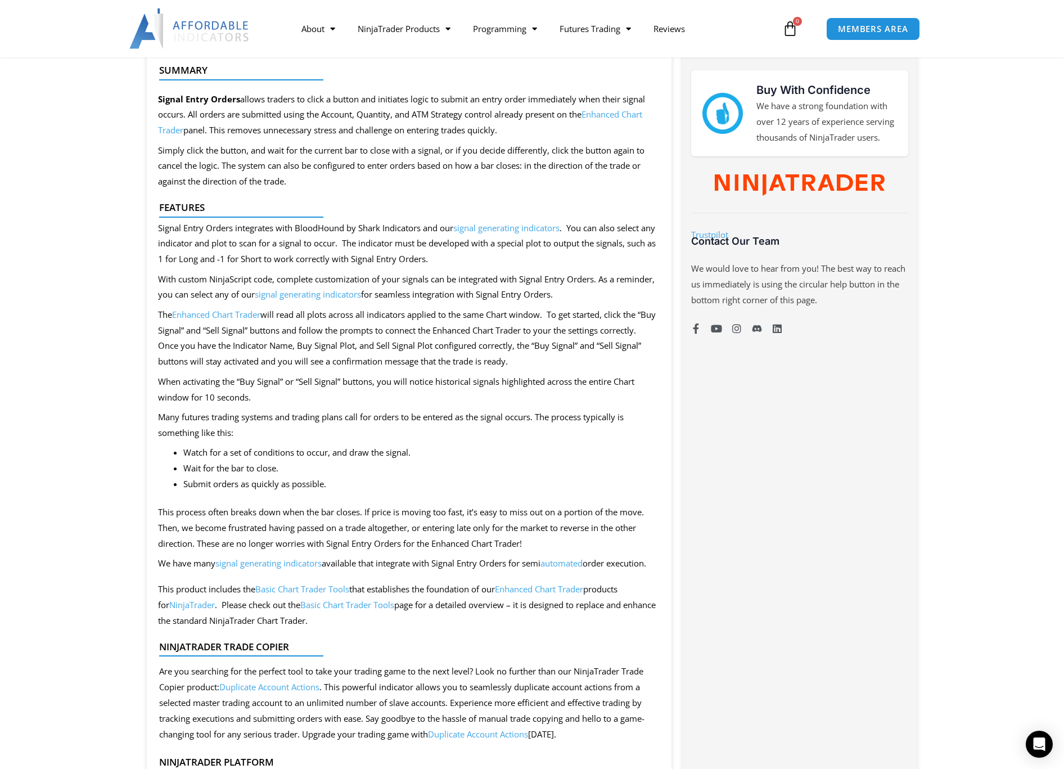
scroll to position [534, 0]
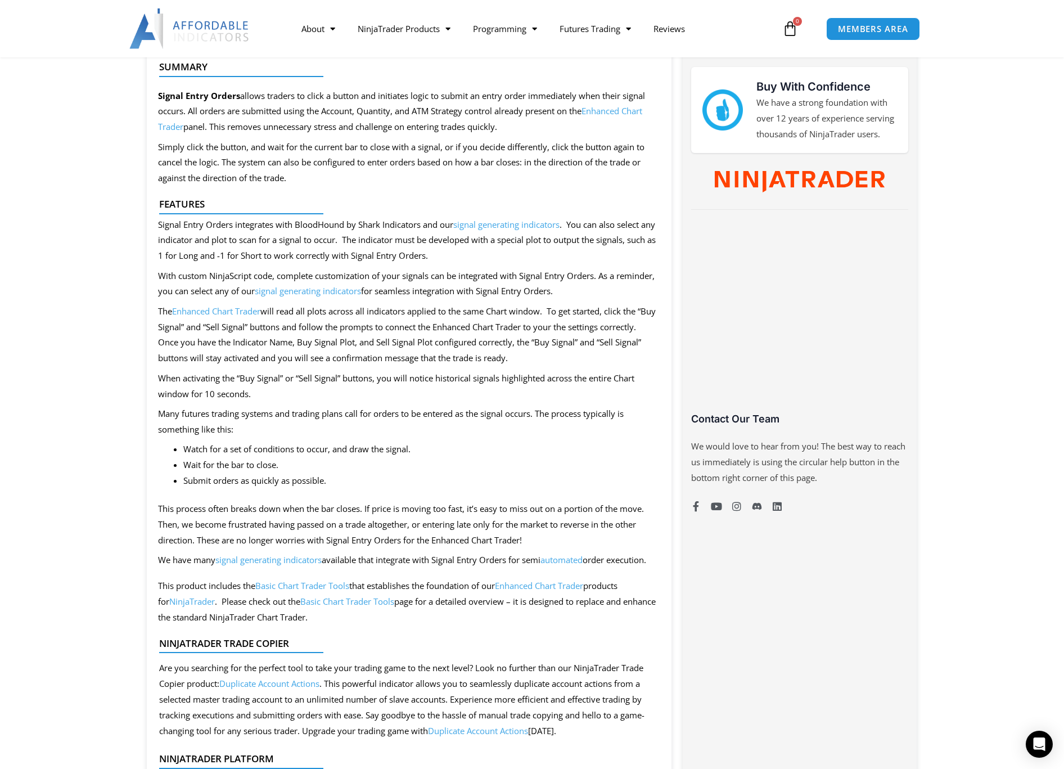
click at [265, 560] on span "signal generating indicators" at bounding box center [268, 559] width 106 height 11
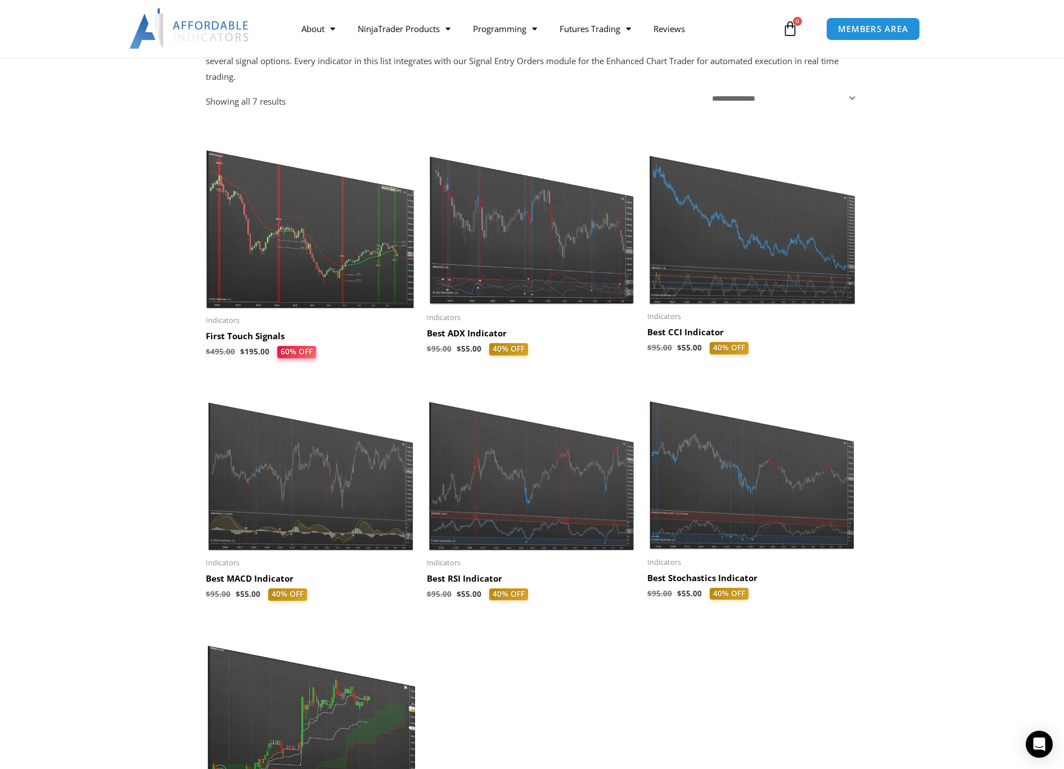
scroll to position [166, 0]
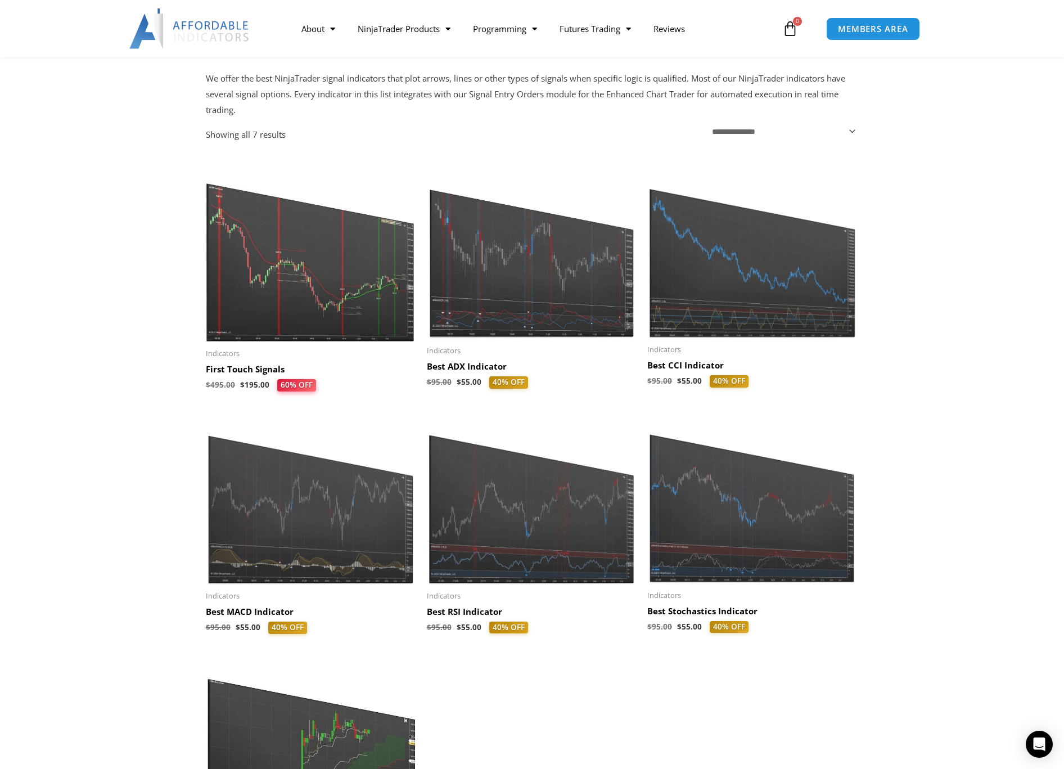
click at [536, 303] on img at bounding box center [532, 251] width 210 height 178
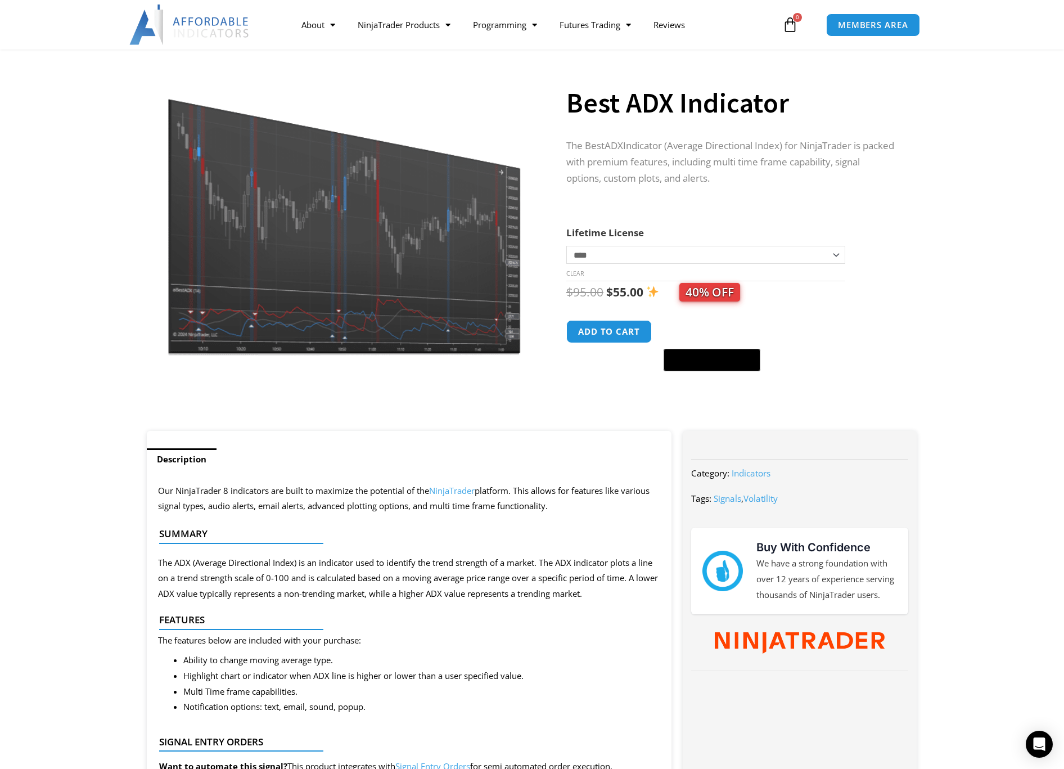
scroll to position [67, 0]
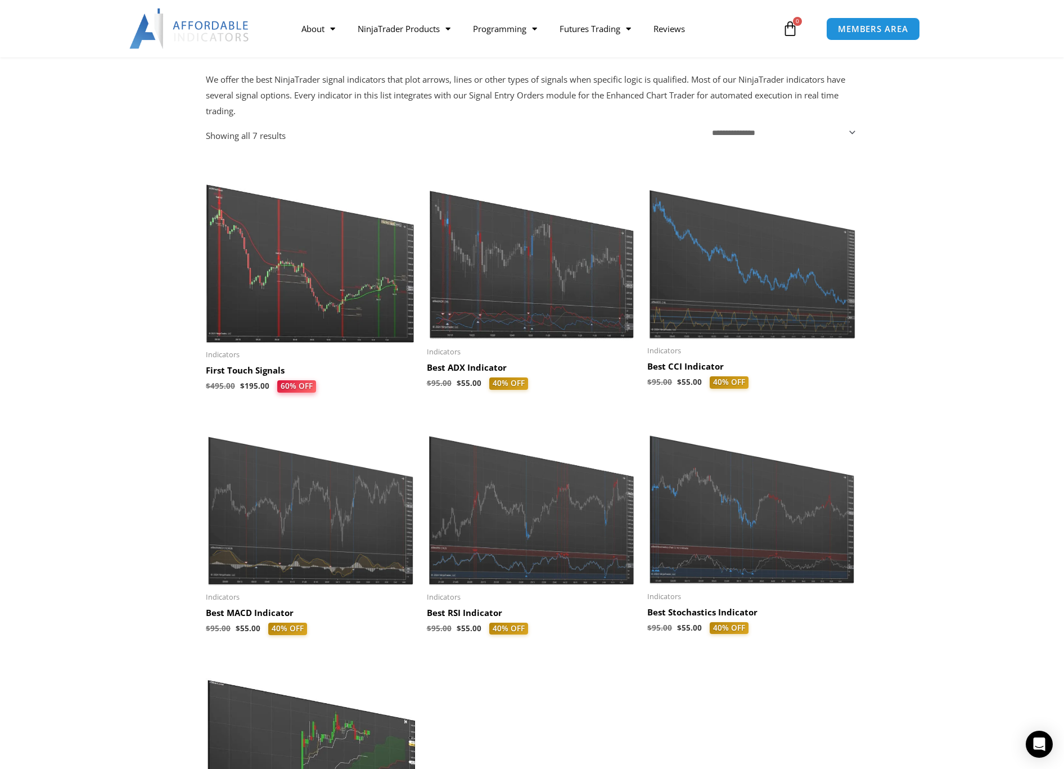
click at [722, 546] on img at bounding box center [752, 501] width 210 height 168
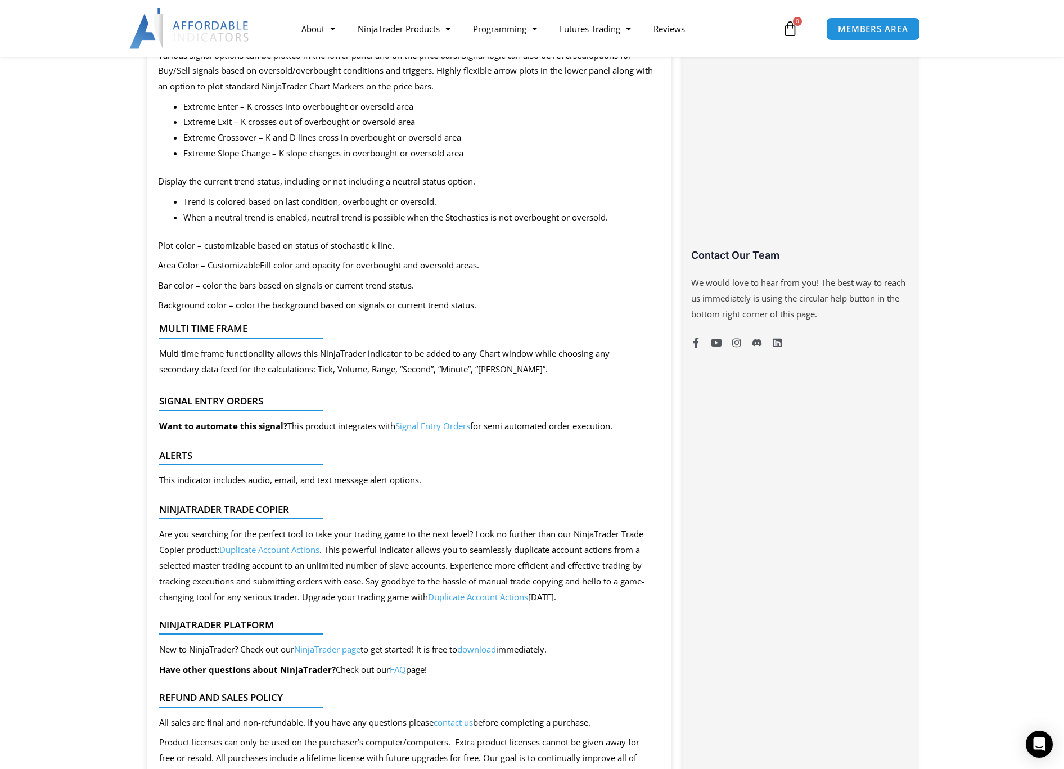
scroll to position [680, 0]
